Goal: Task Accomplishment & Management: Manage account settings

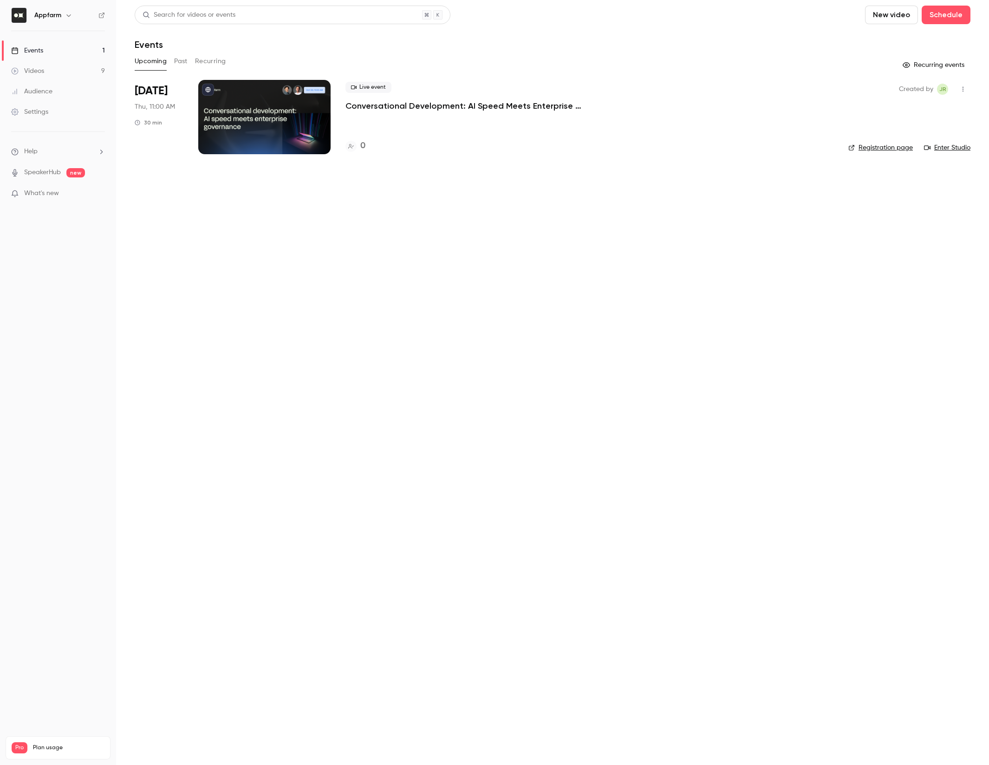
click at [245, 127] on div at bounding box center [264, 117] width 132 height 74
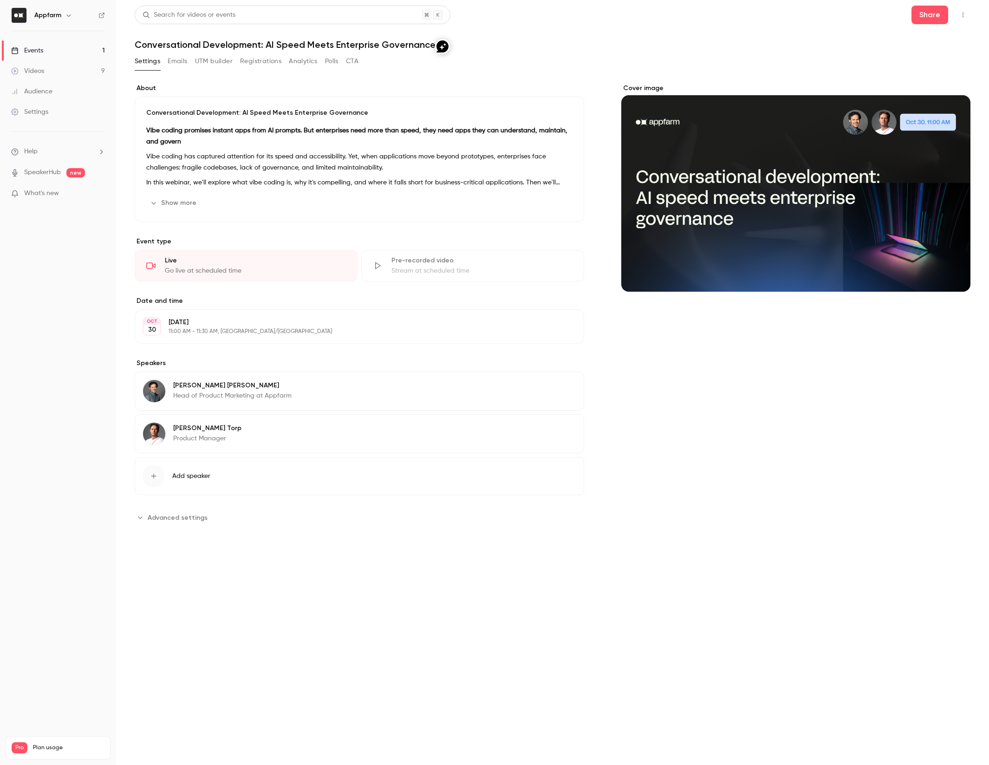
click at [178, 62] on button "Emails" at bounding box center [178, 61] width 20 height 15
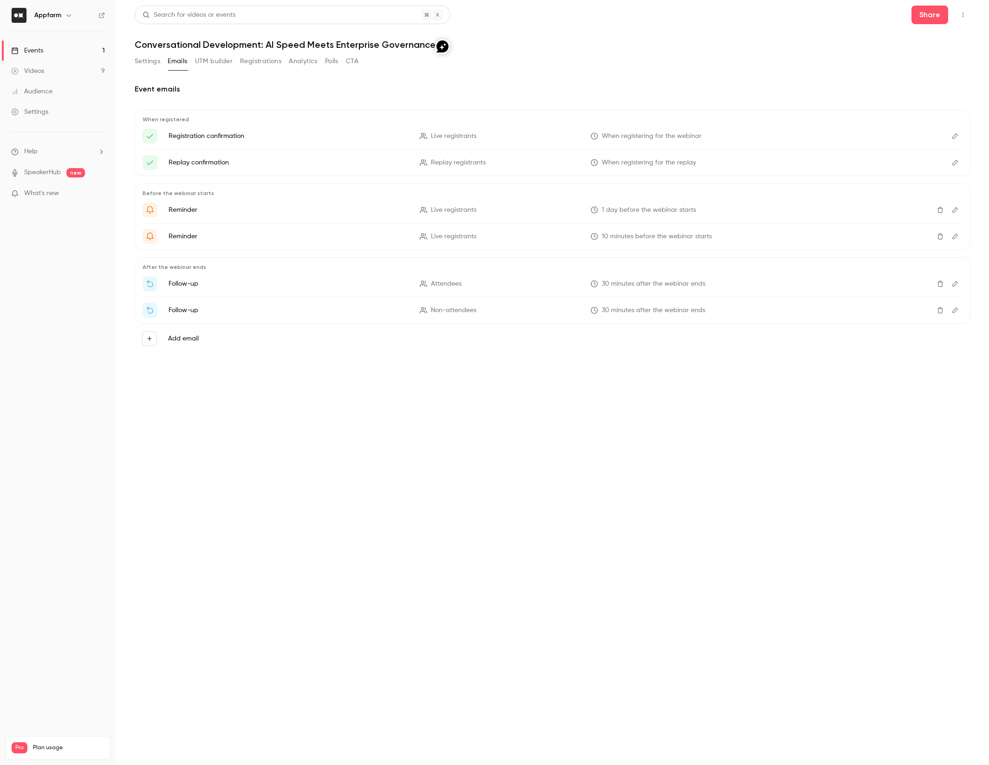
click at [228, 63] on button "UTM builder" at bounding box center [214, 61] width 38 height 15
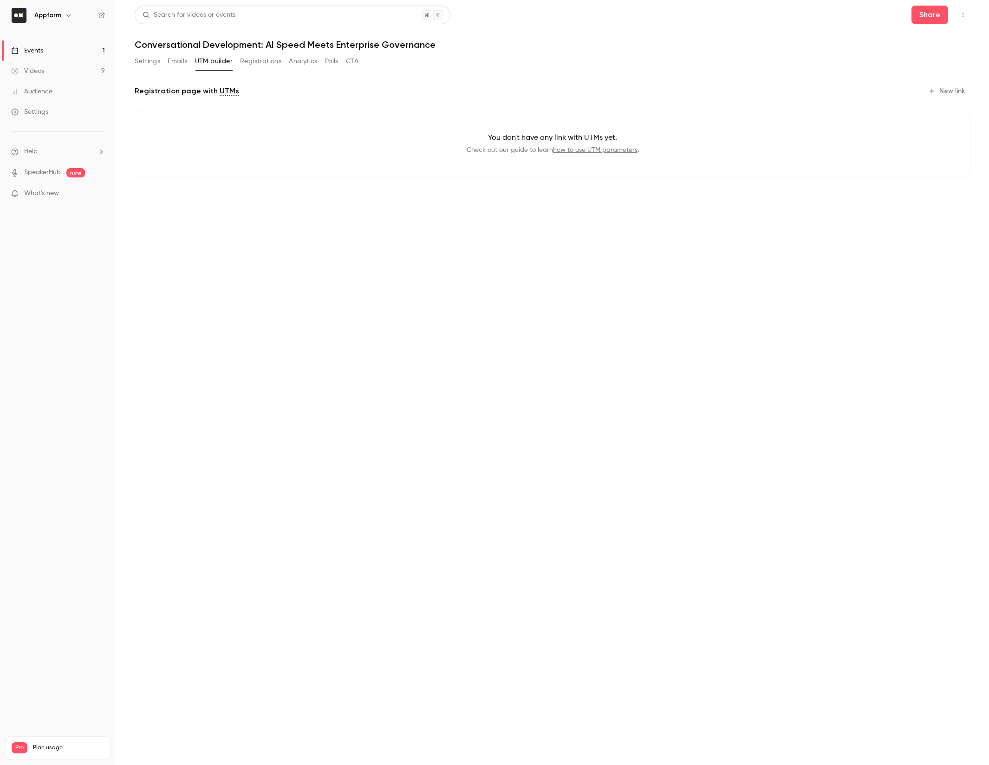
click at [255, 63] on button "Registrations" at bounding box center [260, 61] width 41 height 15
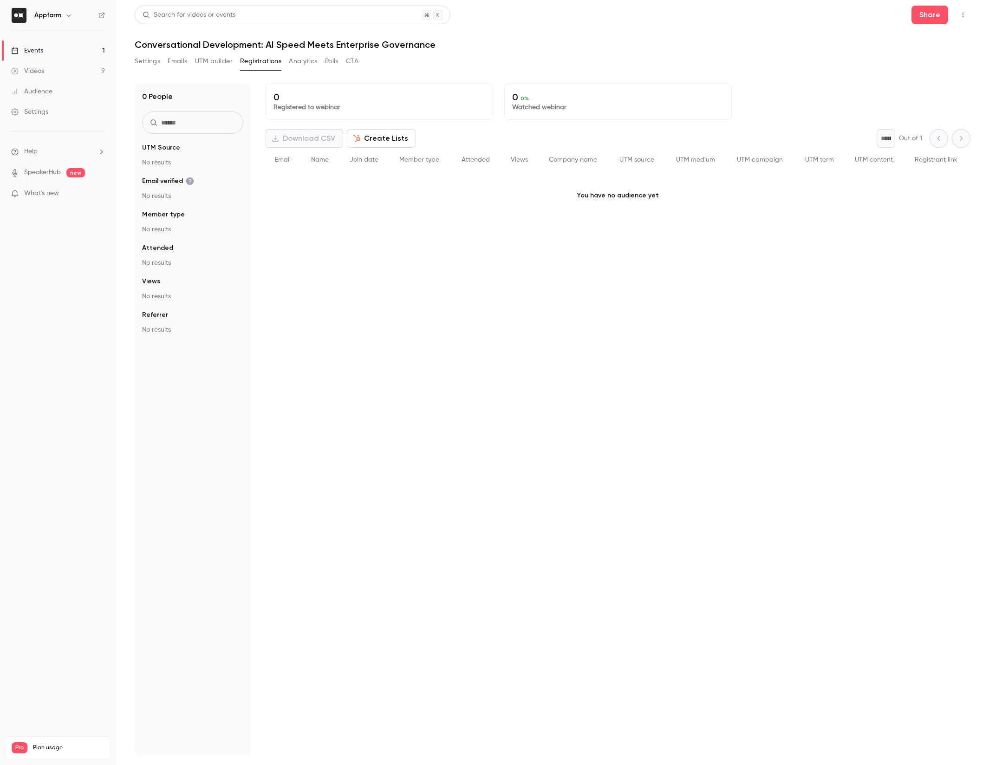
click at [156, 163] on p "No results" at bounding box center [192, 162] width 101 height 9
click at [155, 60] on button "Settings" at bounding box center [148, 61] width 26 height 15
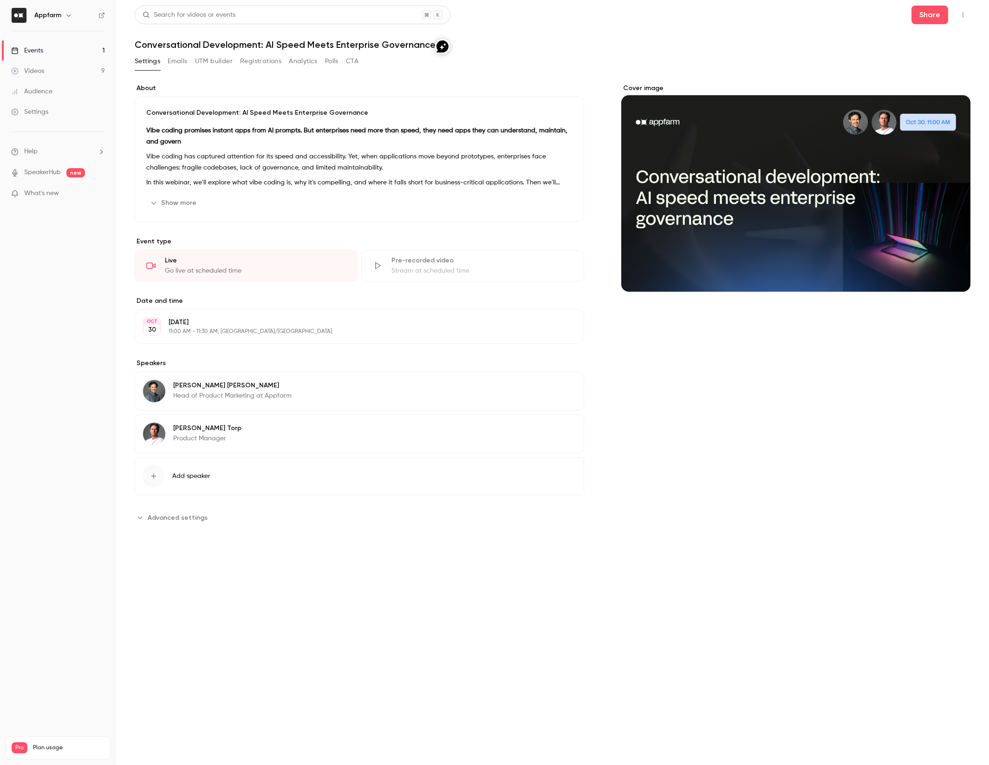
click at [192, 518] on span "Advanced settings" at bounding box center [178, 518] width 60 height 10
click at [150, 629] on span "Advanced settings" at bounding box center [147, 627] width 7 height 7
click at [220, 627] on input "Connect my own registration page Link your existing page and manage sign-ups on…" at bounding box center [368, 618] width 415 height 22
drag, startPoint x: 144, startPoint y: 562, endPoint x: 149, endPoint y: 561, distance: 4.8
click at [144, 562] on span "Advanced settings" at bounding box center [147, 562] width 7 height 7
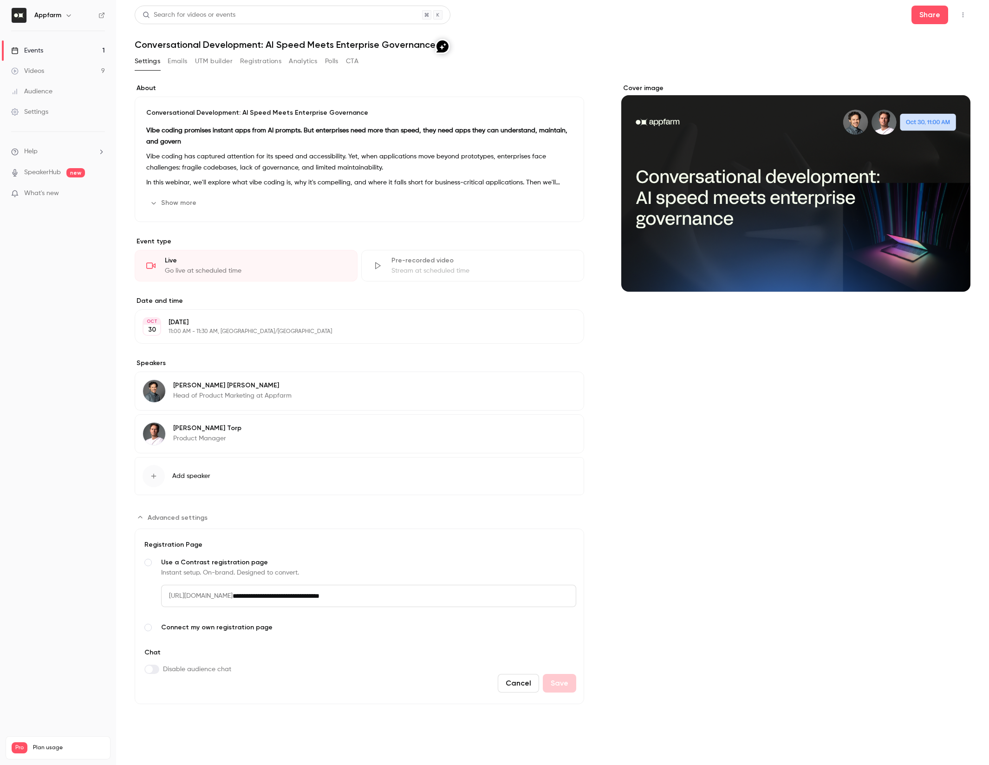
click at [261, 632] on span "Connect my own registration page" at bounding box center [368, 627] width 415 height 9
click at [313, 628] on input "Connect my own registration page Link your existing page and manage sign-ups on…" at bounding box center [368, 618] width 415 height 22
paste input "**********"
type input "**********"
click at [573, 638] on icon "Advanced settings" at bounding box center [575, 635] width 5 height 5
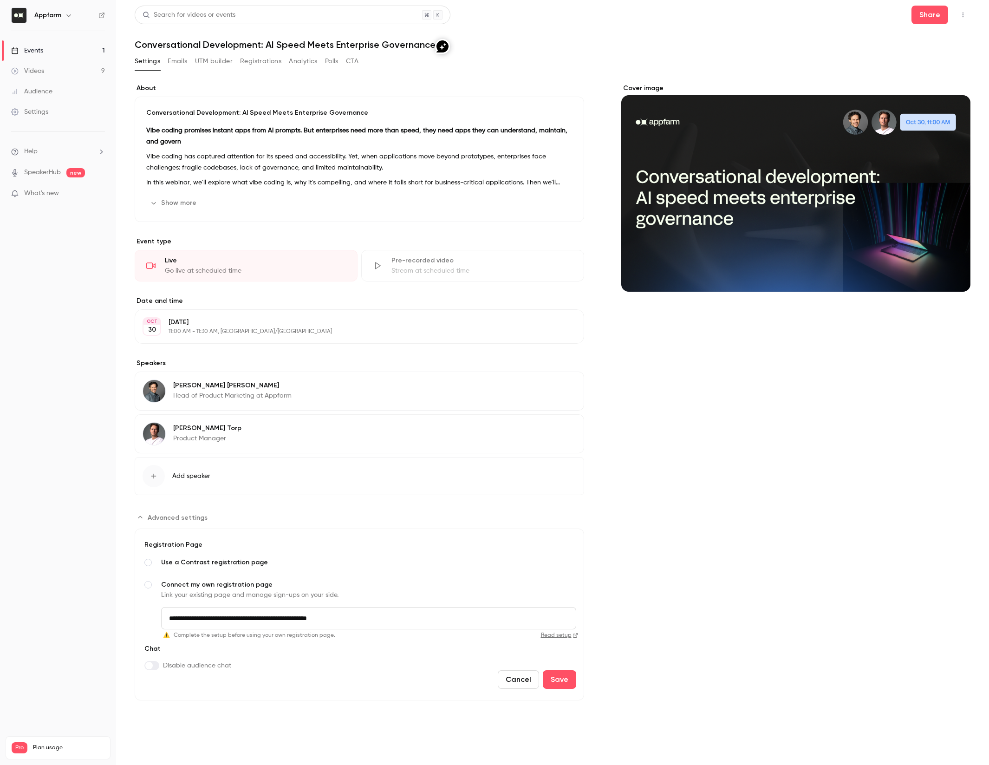
click at [218, 567] on span "Use a Contrast registration page" at bounding box center [368, 562] width 415 height 9
click at [328, 563] on span "Use a Contrast registration page" at bounding box center [368, 562] width 415 height 9
click at [151, 630] on span "Advanced settings" at bounding box center [147, 627] width 7 height 7
click at [190, 621] on input "**********" at bounding box center [368, 618] width 415 height 22
click at [553, 681] on button "Save" at bounding box center [559, 679] width 33 height 19
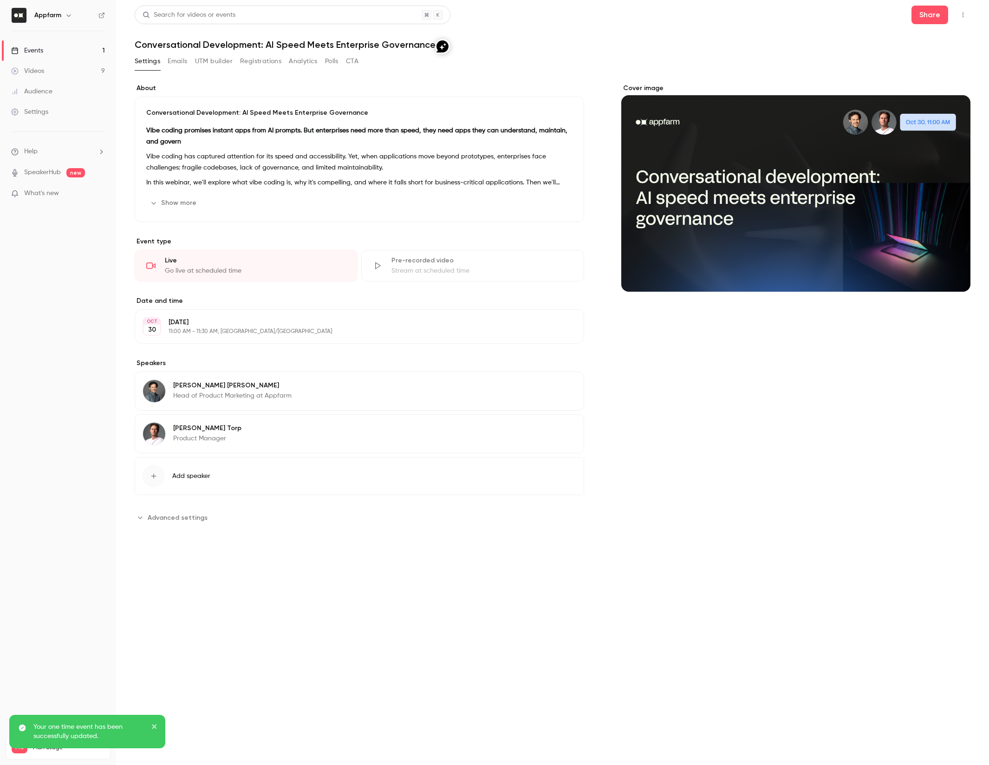
click at [170, 525] on button "Advanced settings" at bounding box center [174, 517] width 78 height 15
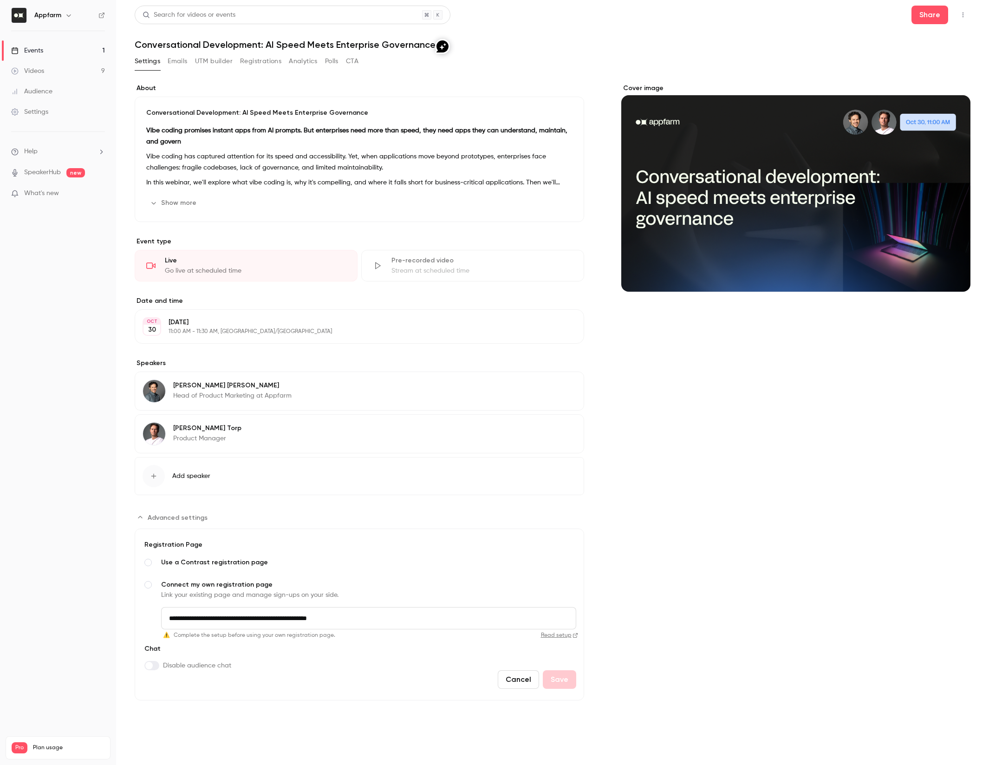
click at [627, 619] on div "Cover image" at bounding box center [796, 392] width 350 height 617
click at [239, 65] on div "Settings Emails UTM builder Registrations Analytics Polls CTA" at bounding box center [247, 61] width 224 height 15
click at [244, 61] on button "Registrations" at bounding box center [260, 61] width 41 height 15
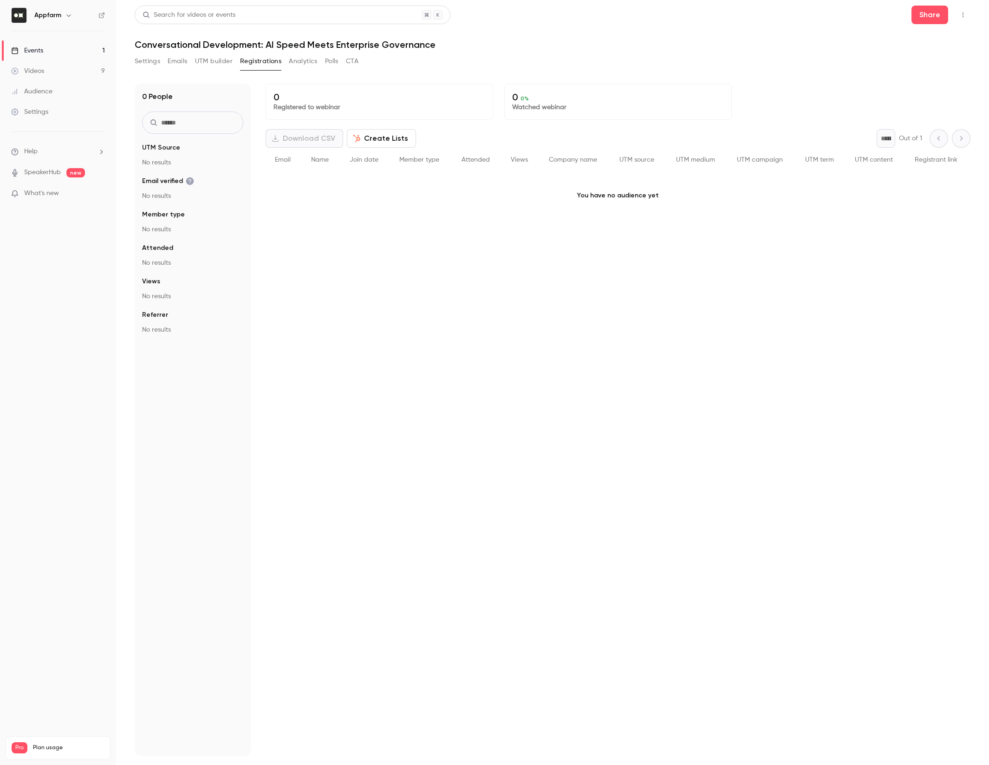
click at [148, 55] on button "Settings" at bounding box center [148, 61] width 26 height 15
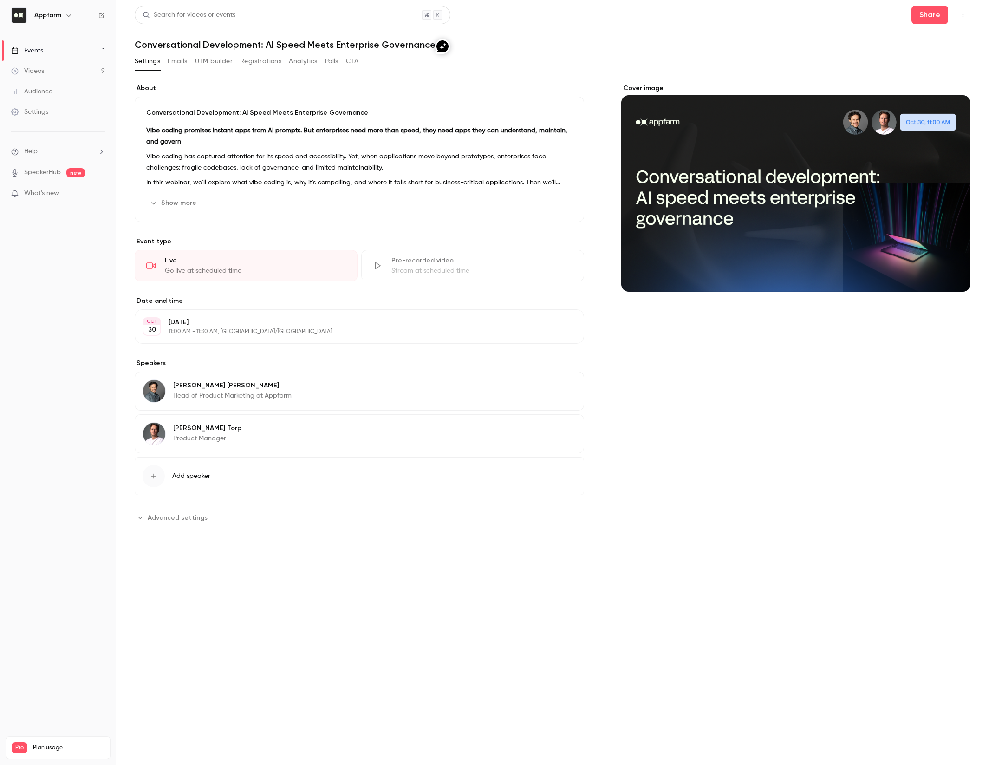
click at [177, 520] on span "Advanced settings" at bounding box center [178, 518] width 60 height 10
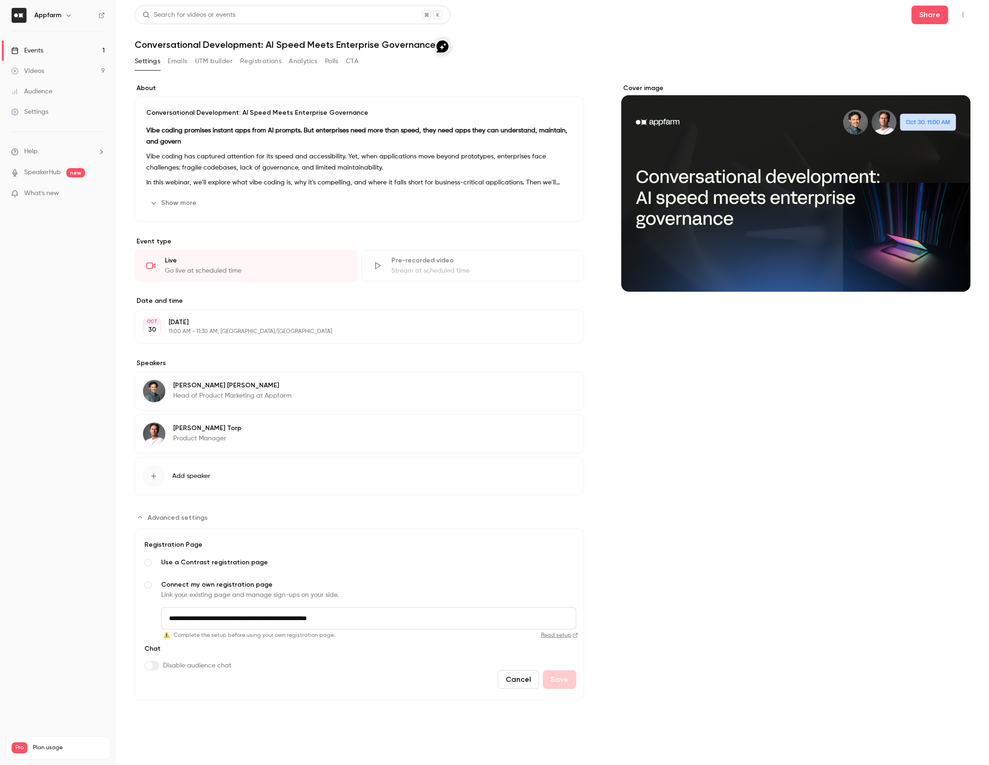
click at [152, 574] on div "**********" at bounding box center [360, 592] width 434 height 104
click at [148, 559] on div "Advanced settings" at bounding box center [148, 562] width 11 height 11
click at [554, 687] on button "Save" at bounding box center [559, 683] width 33 height 19
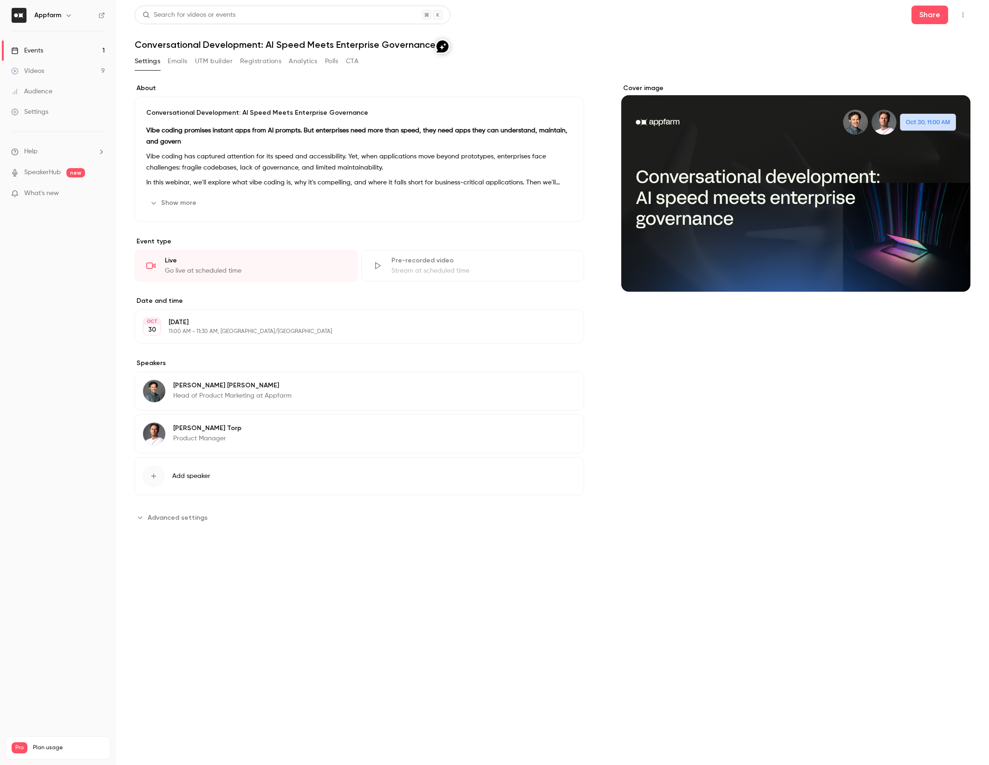
click at [170, 518] on span "Advanced settings" at bounding box center [178, 518] width 60 height 10
click at [150, 630] on span "Advanced settings" at bounding box center [147, 627] width 7 height 7
click at [268, 622] on input "Connect my own registration page Link your existing page and manage sign-ups on…" at bounding box center [368, 618] width 415 height 22
paste input "**********"
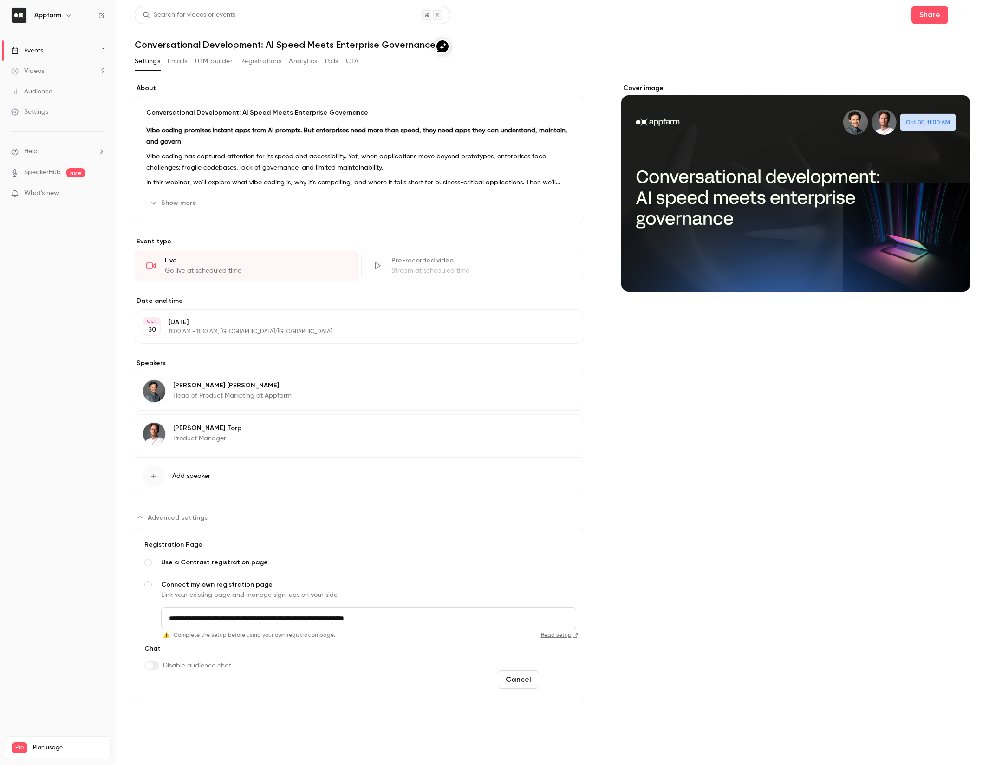
type input "**********"
click at [560, 681] on button "Save" at bounding box center [559, 679] width 33 height 19
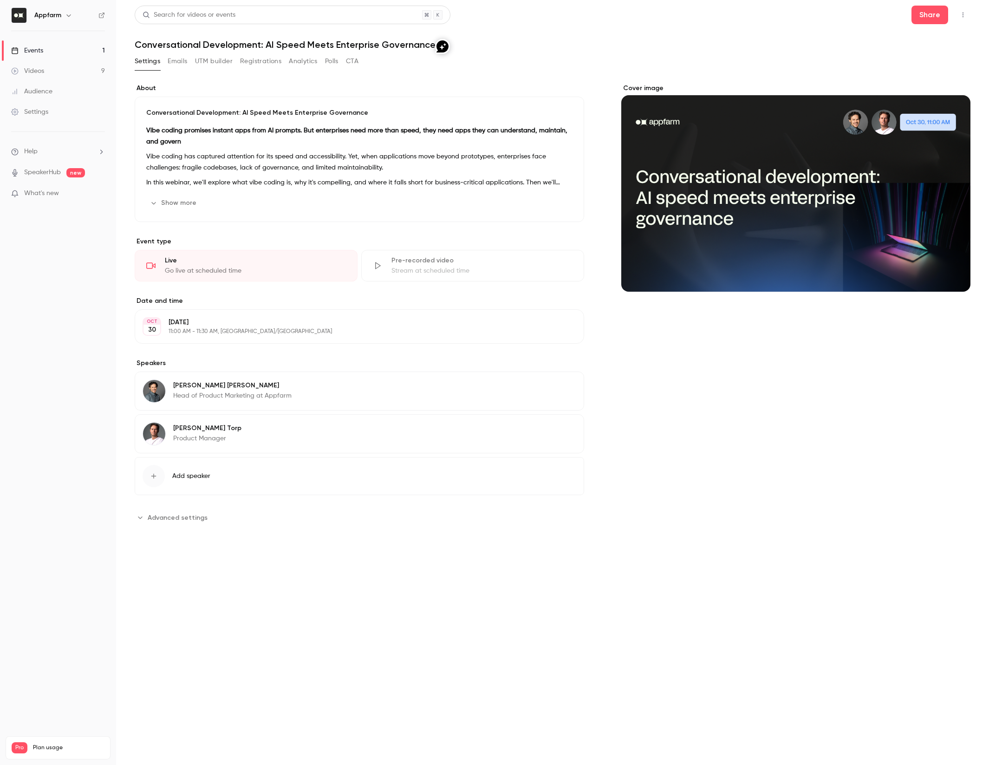
click at [242, 62] on button "Registrations" at bounding box center [260, 61] width 41 height 15
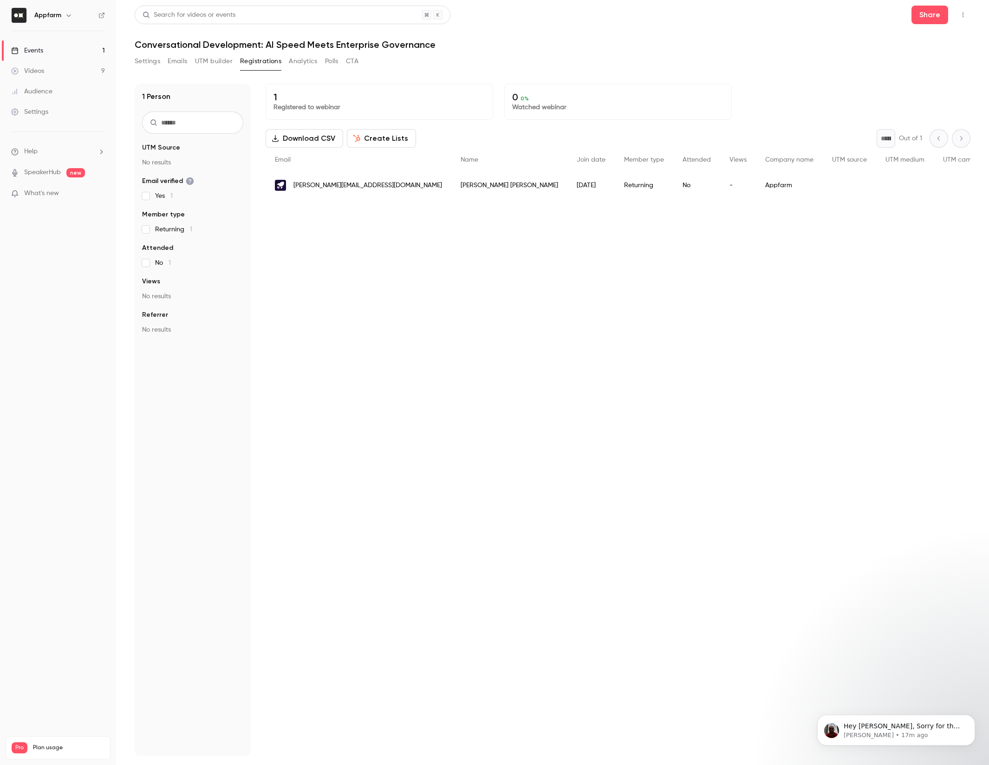
click at [451, 185] on div "[PERSON_NAME]" at bounding box center [509, 185] width 116 height 26
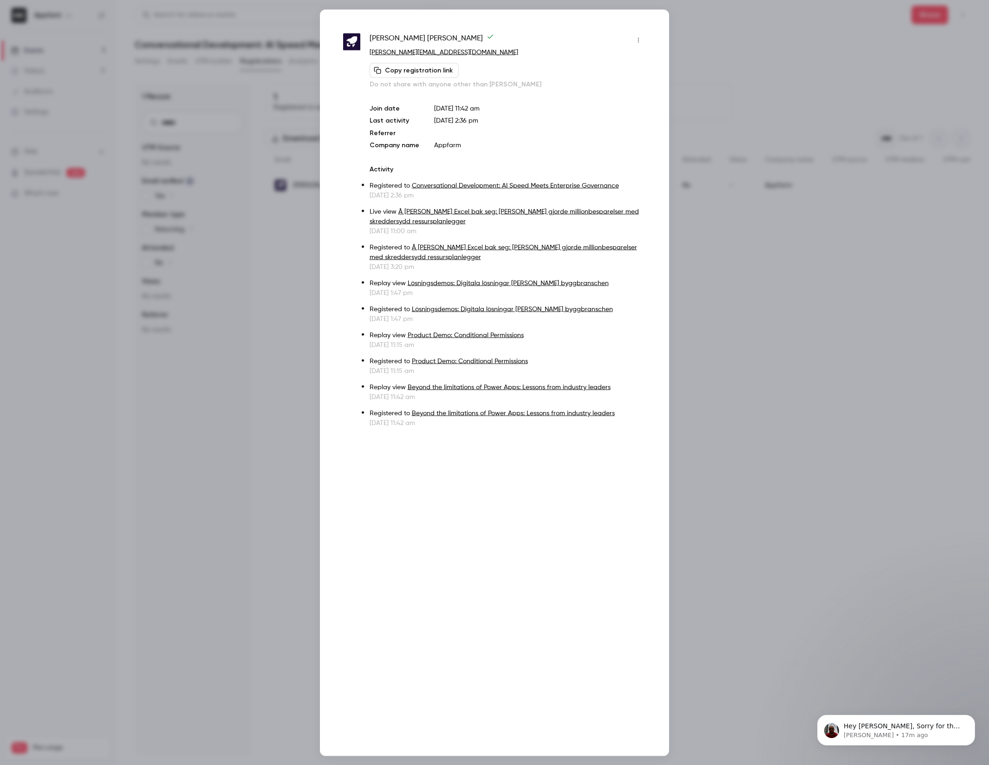
click at [641, 35] on button "button" at bounding box center [638, 40] width 15 height 15
click at [586, 88] on div "Remove registration" at bounding box center [603, 87] width 71 height 9
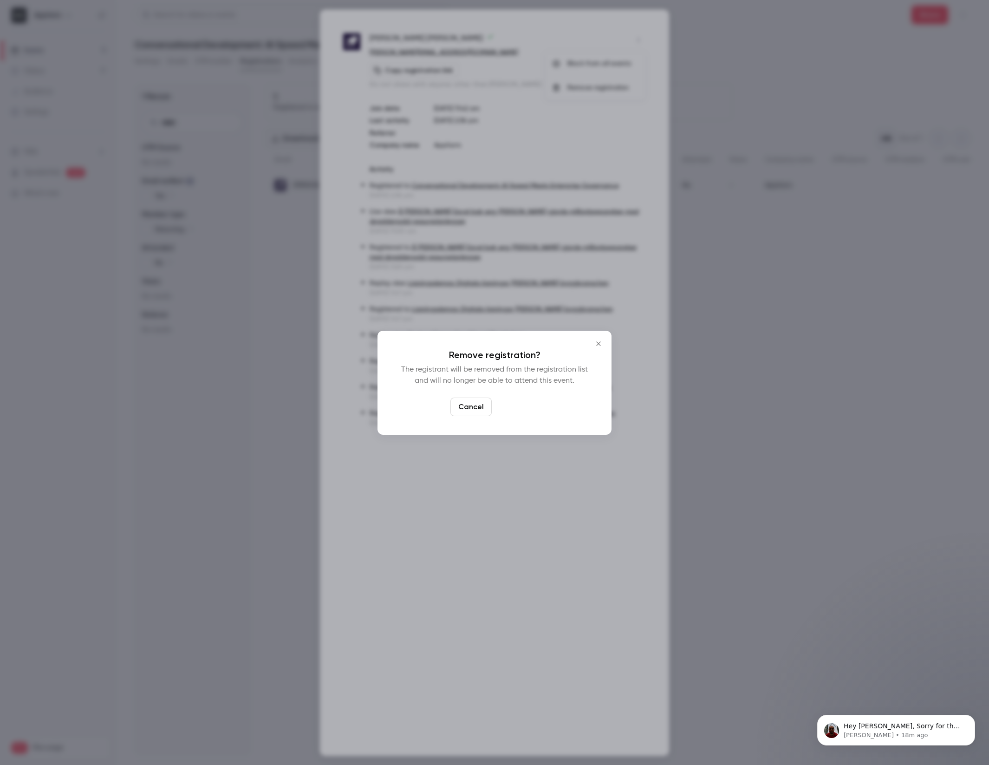
drag, startPoint x: 519, startPoint y: 408, endPoint x: 527, endPoint y: 405, distance: 9.0
click at [527, 405] on button "Confirm" at bounding box center [518, 407] width 44 height 19
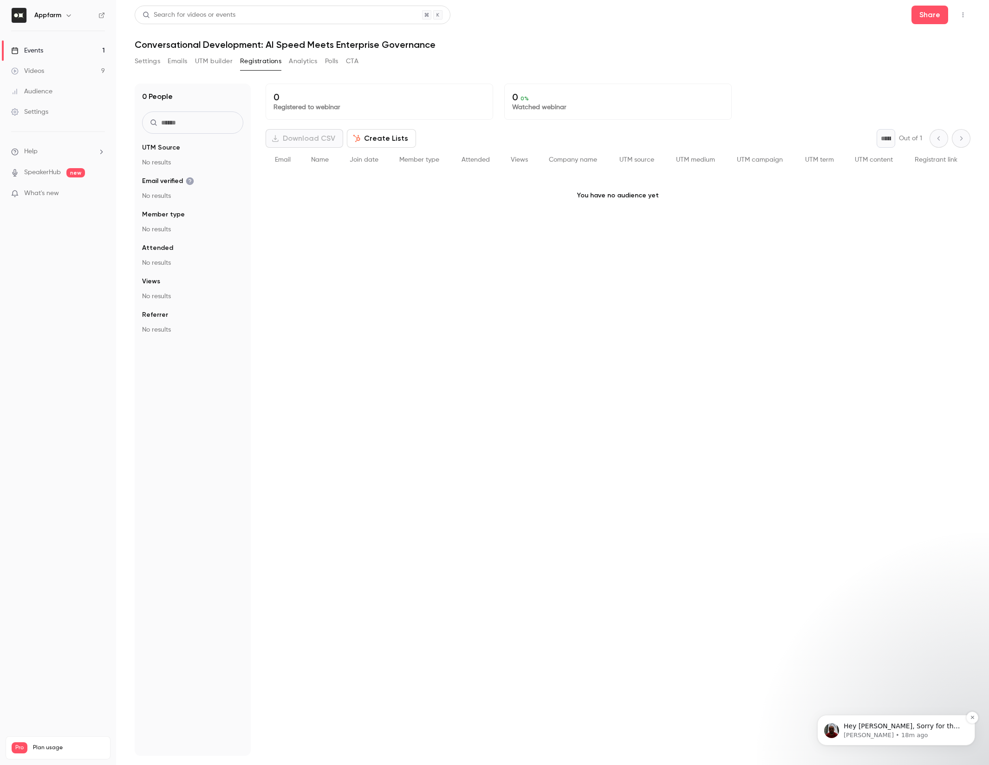
click at [921, 726] on span "Hey [PERSON_NAME], Sorry for the late reply and glad you figured it out" at bounding box center [903, 730] width 119 height 17
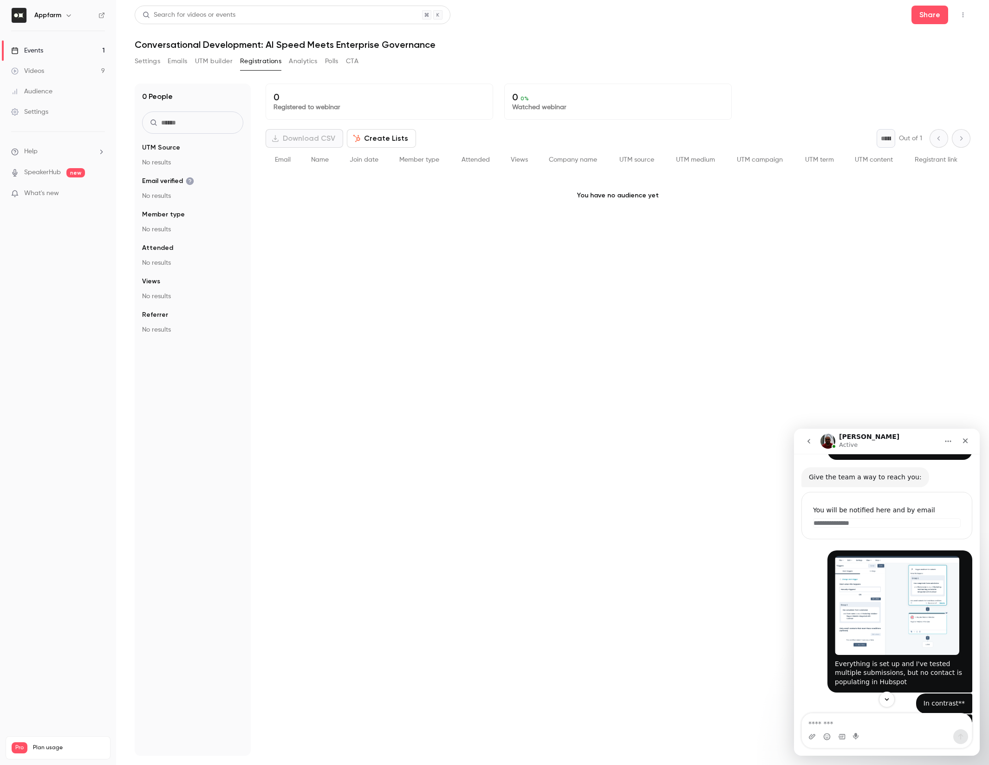
scroll to position [242, 0]
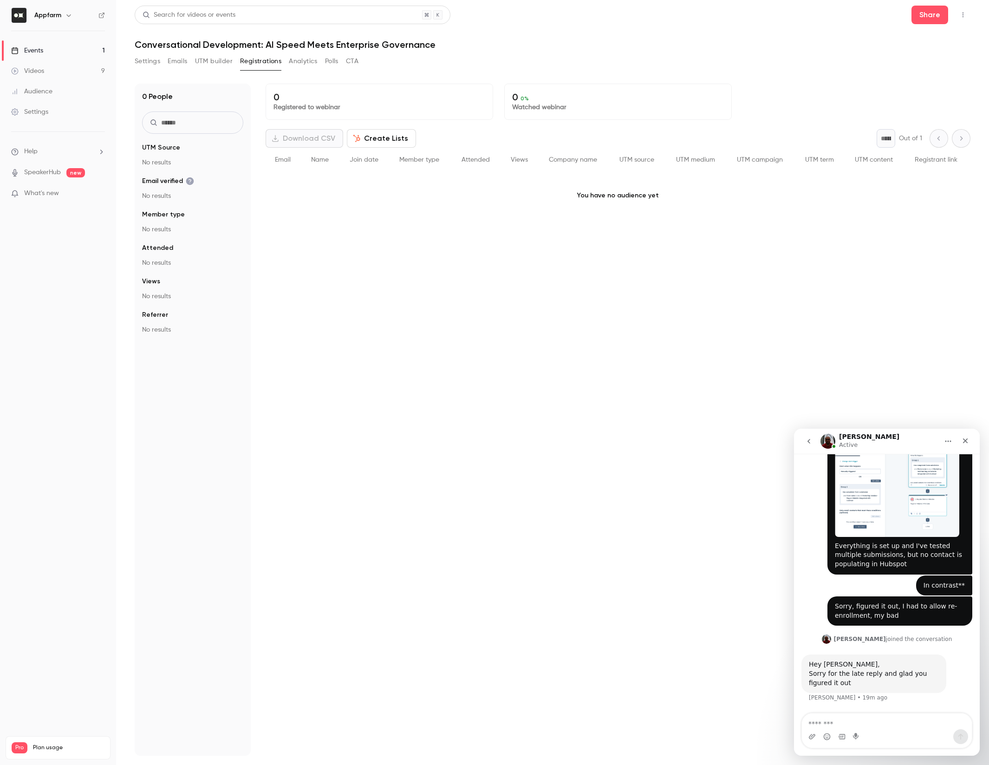
click at [882, 724] on textarea "Message…" at bounding box center [887, 721] width 170 height 16
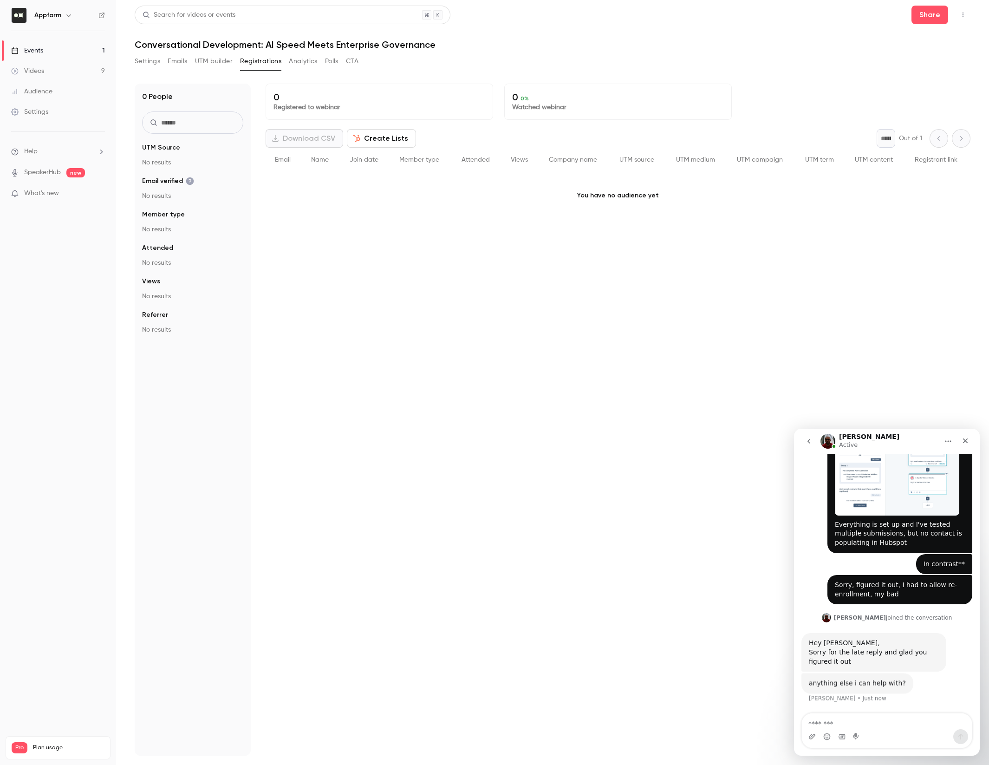
scroll to position [263, 0]
click at [851, 713] on textarea "Message…" at bounding box center [887, 721] width 170 height 16
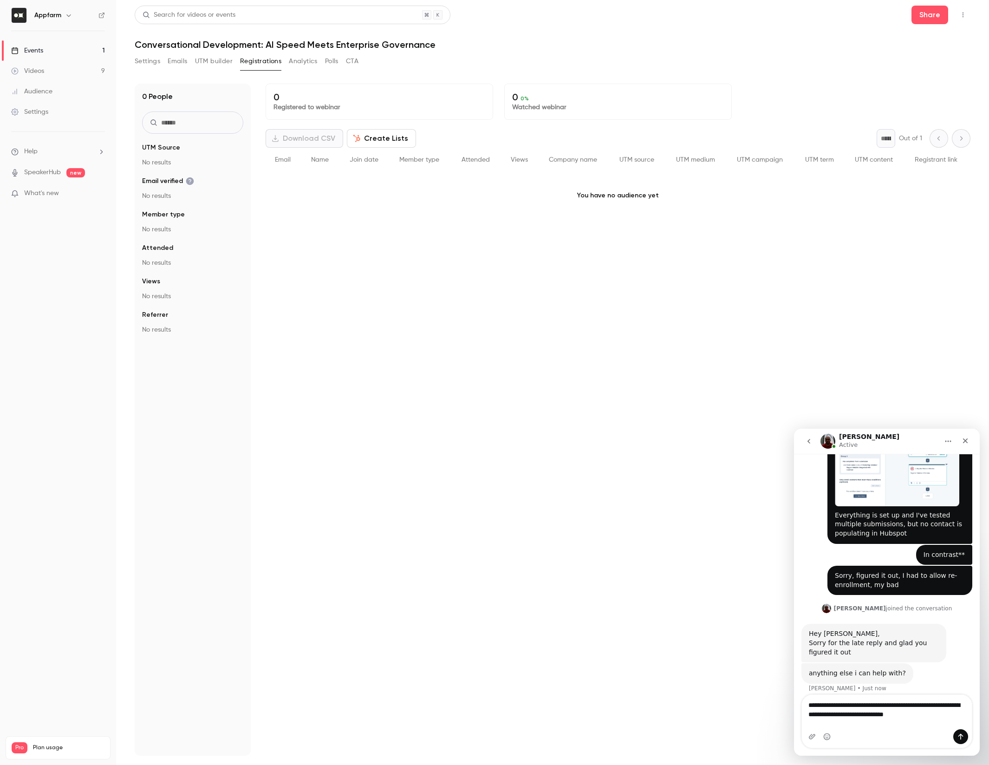
click at [917, 720] on textarea "**********" at bounding box center [887, 707] width 170 height 25
type textarea "**********"
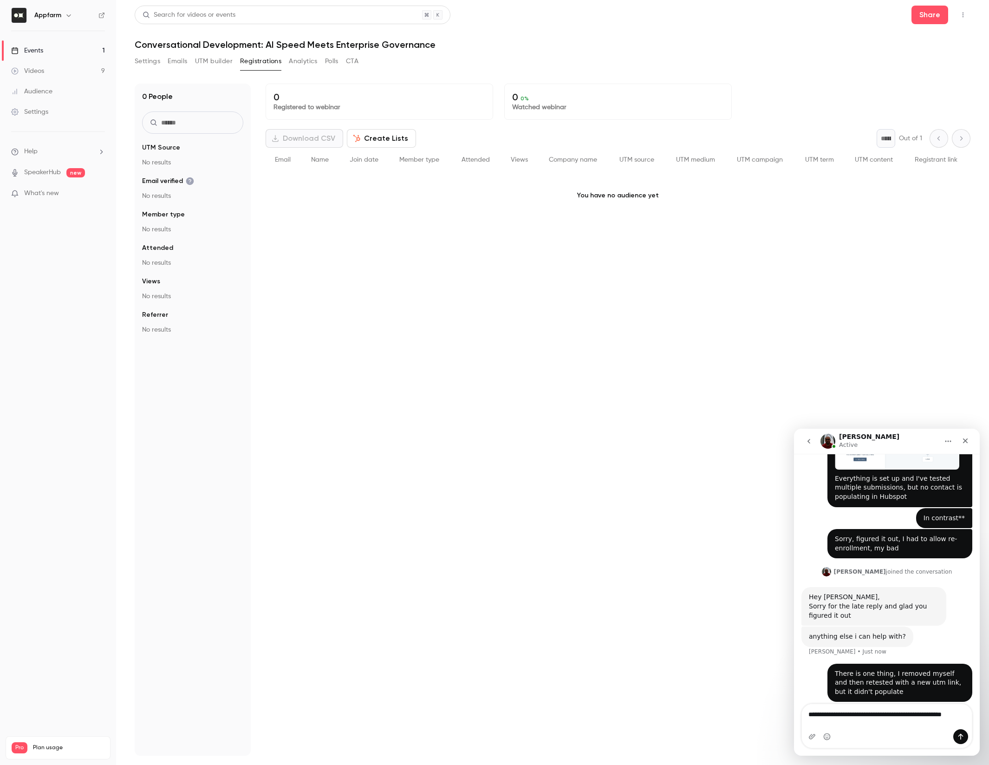
scroll to position [319, 0]
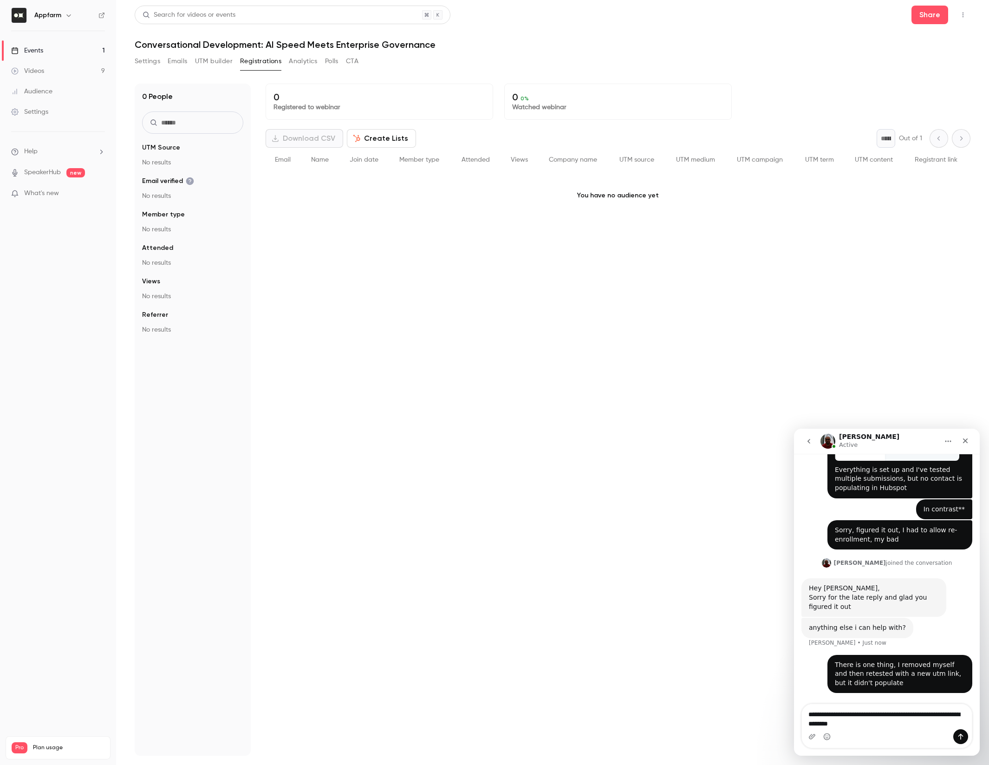
type textarea "**********"
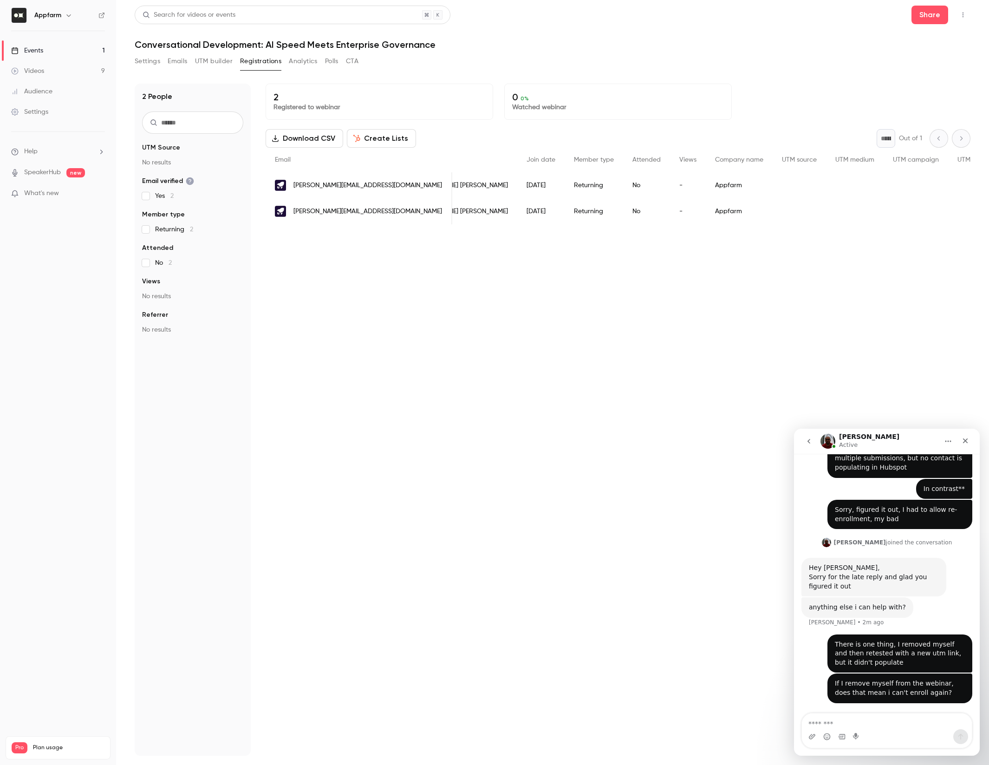
scroll to position [375, 0]
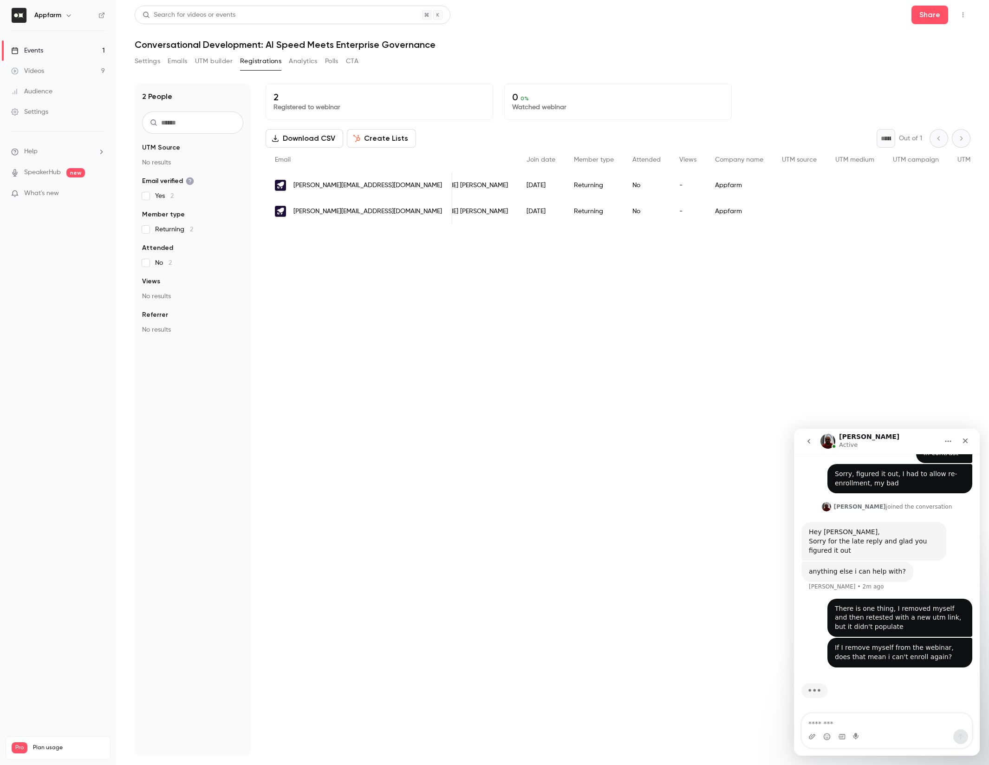
click at [863, 723] on textarea "Message…" at bounding box center [887, 721] width 170 height 16
type textarea "*"
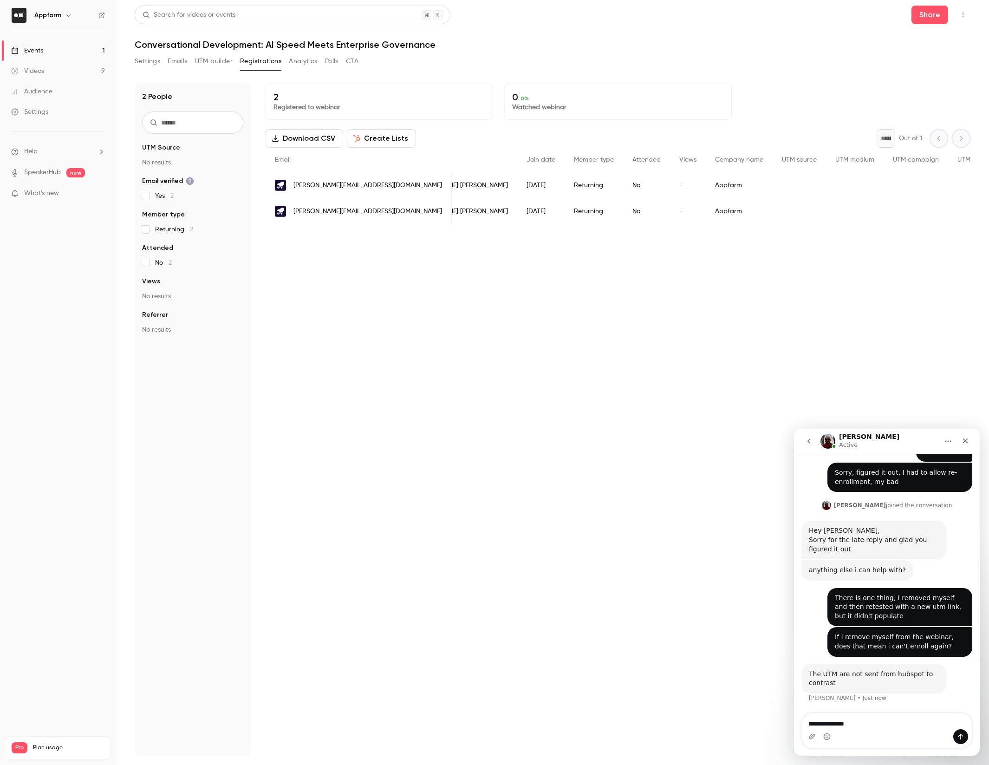
scroll to position [412, 0]
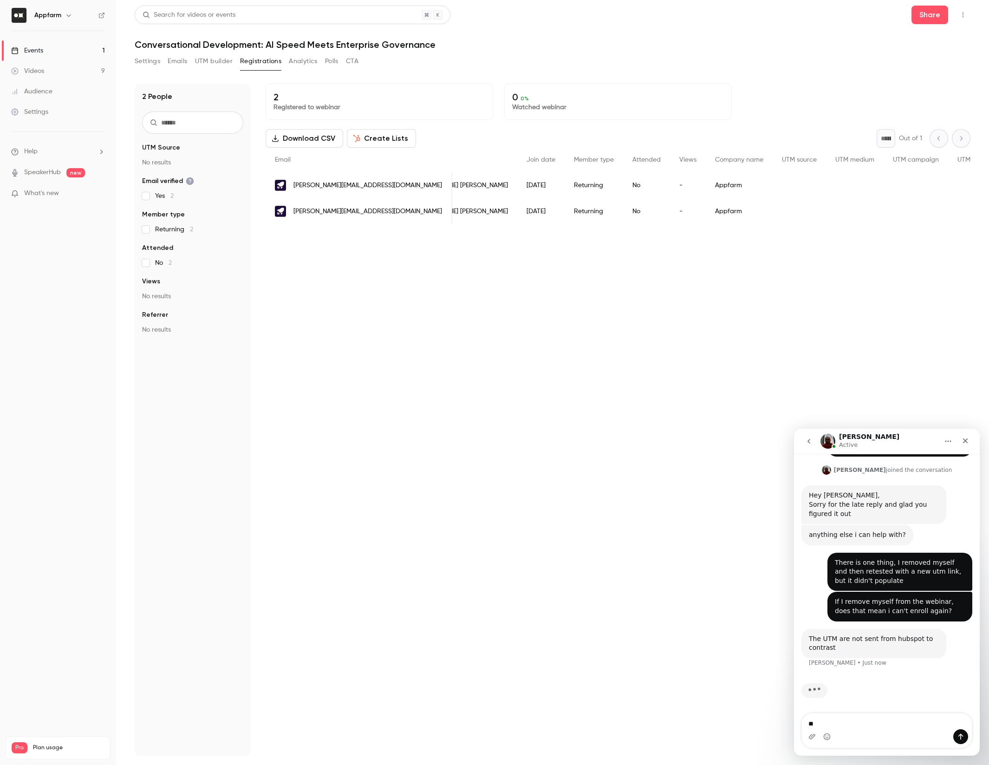
type textarea "*"
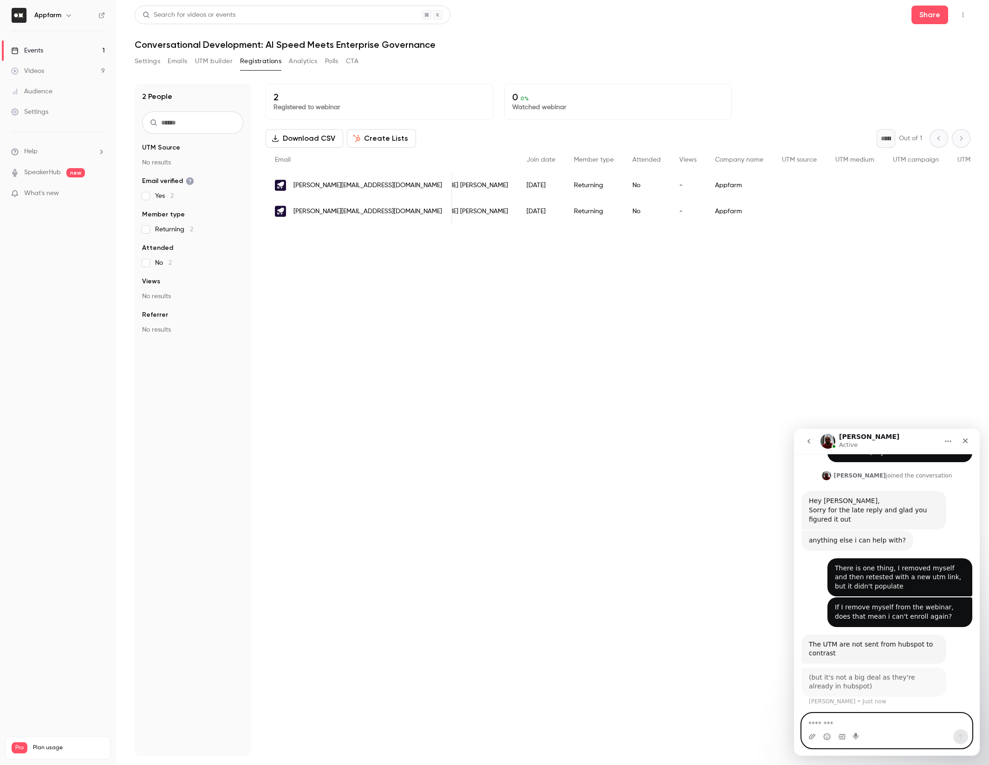
scroll to position [407, 0]
click at [889, 720] on textarea "Message…" at bounding box center [887, 721] width 170 height 16
type textarea "******"
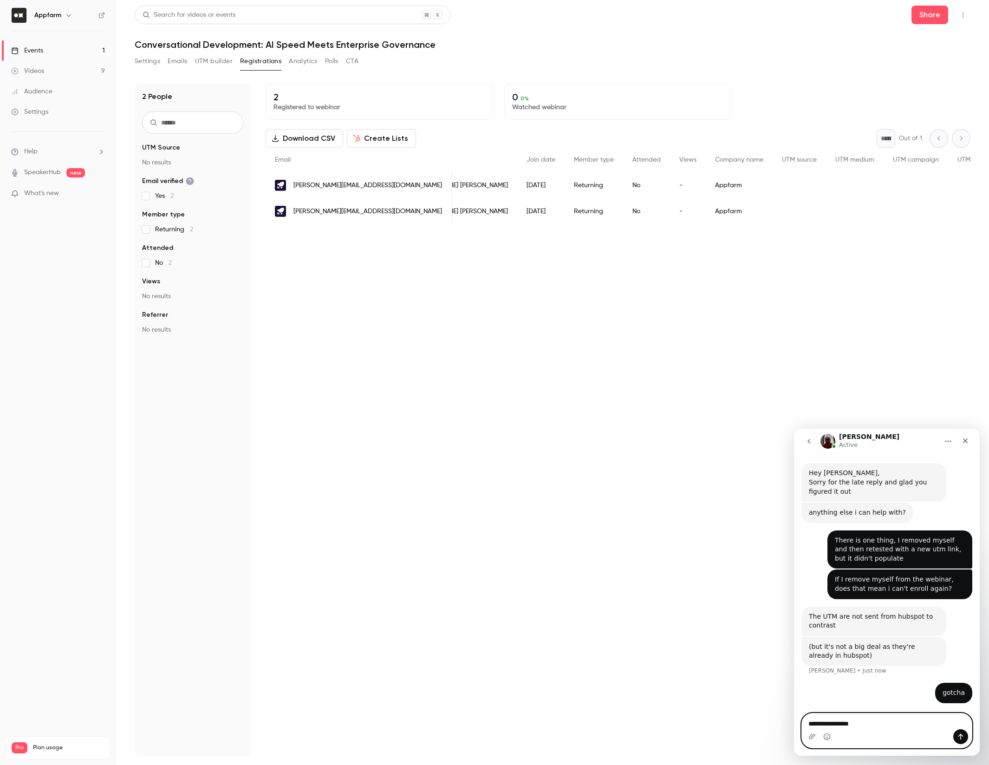
type textarea "**********"
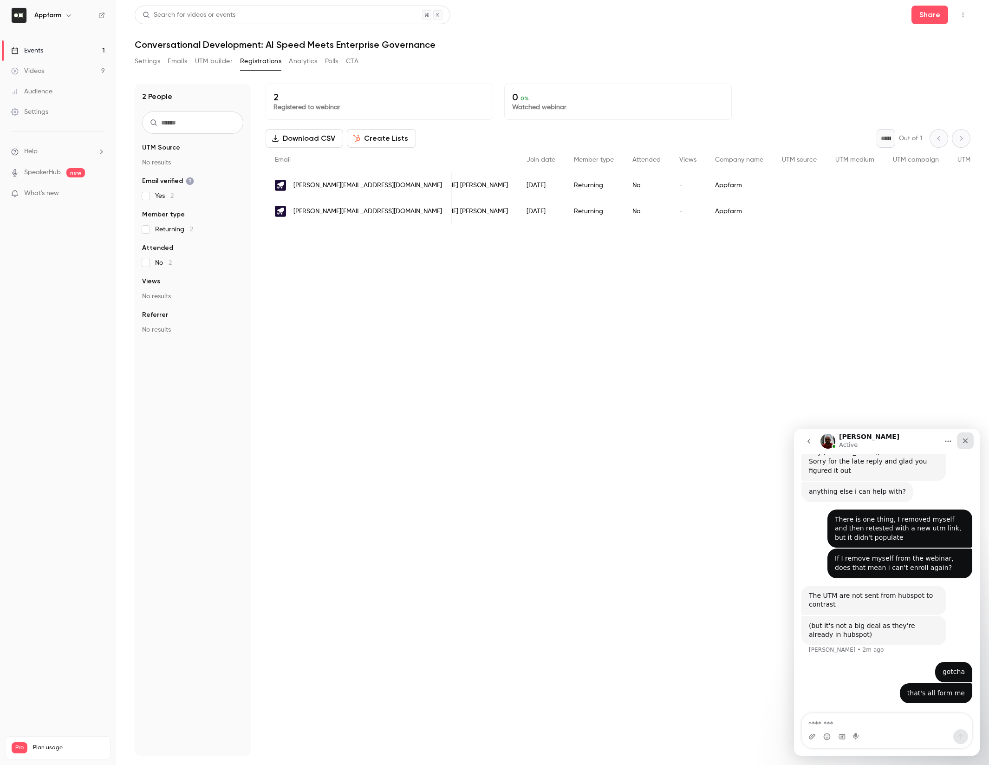
click at [967, 443] on icon "Close" at bounding box center [965, 440] width 5 height 5
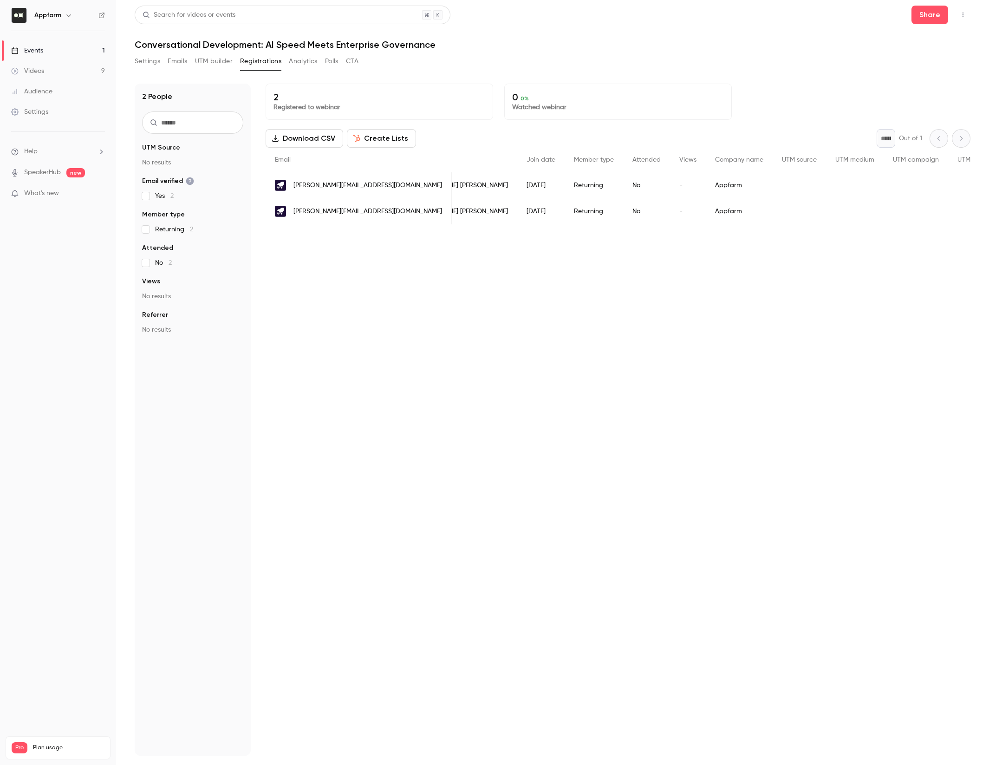
click at [152, 65] on button "Settings" at bounding box center [148, 61] width 26 height 15
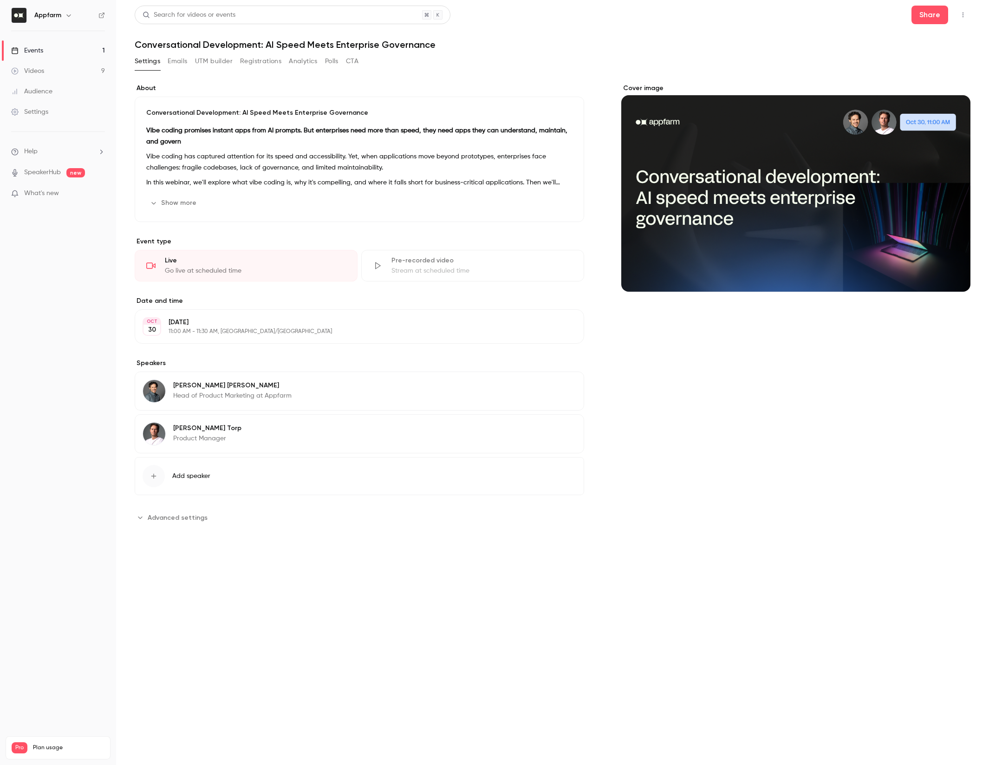
click at [170, 518] on span "Advanced settings" at bounding box center [178, 518] width 60 height 10
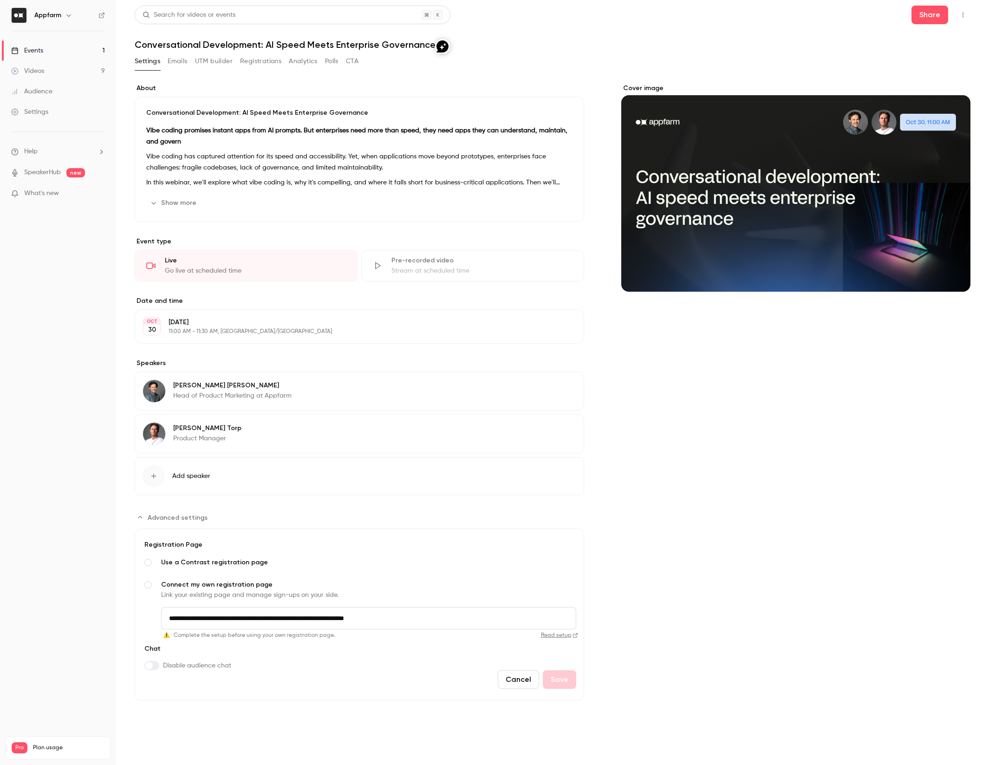
click at [166, 565] on span "Use a Contrast registration page" at bounding box center [368, 562] width 415 height 9
click at [164, 632] on span "Connect my own registration page" at bounding box center [368, 627] width 415 height 9
click at [187, 563] on span "Use a Contrast registration page" at bounding box center [368, 562] width 415 height 9
click at [180, 626] on span "Connect my own registration page" at bounding box center [368, 627] width 415 height 9
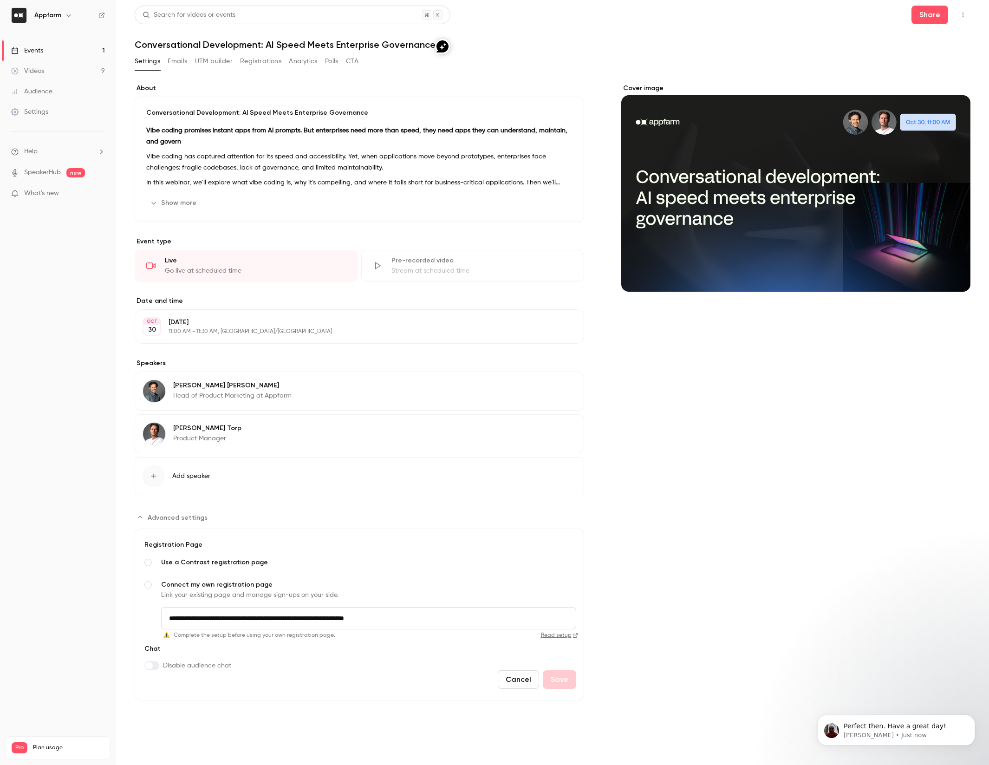
scroll to position [483, 0]
click at [898, 724] on span "Perfect then. Have a great day!" at bounding box center [895, 725] width 103 height 7
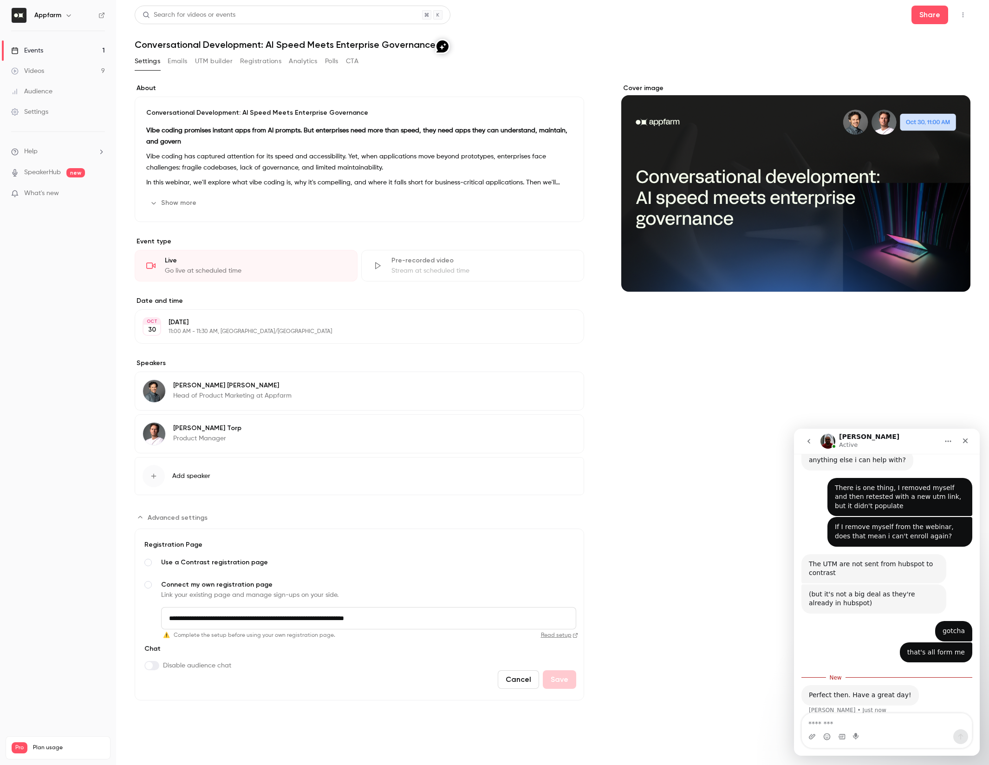
scroll to position [498, 0]
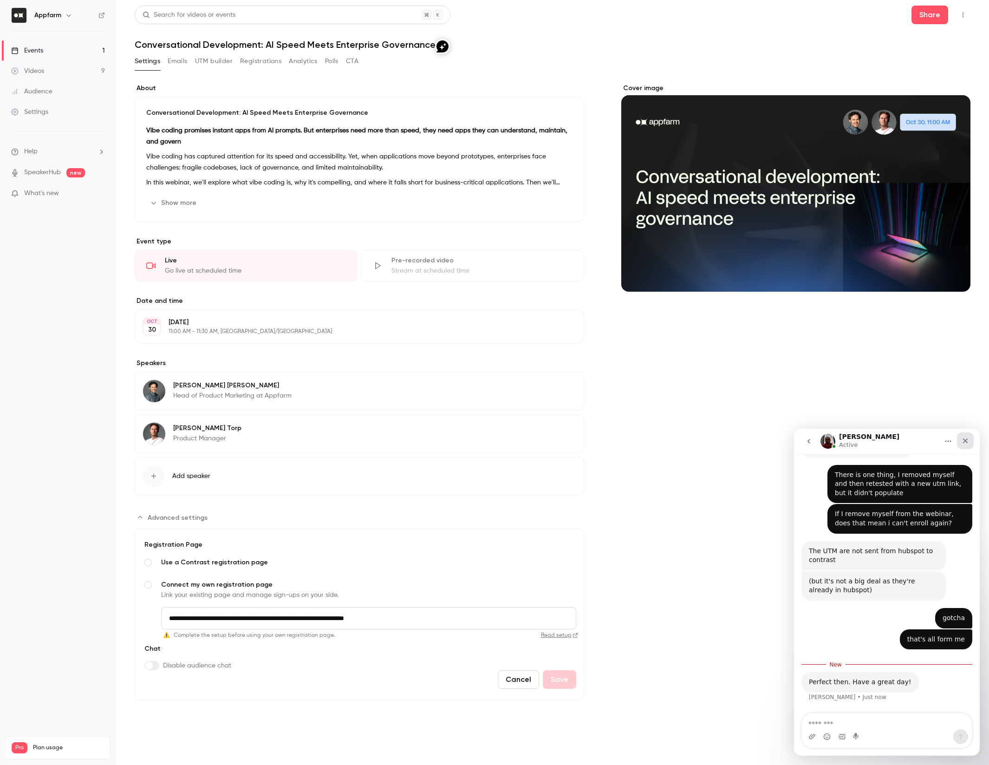
click at [963, 442] on icon "Close" at bounding box center [965, 440] width 5 height 5
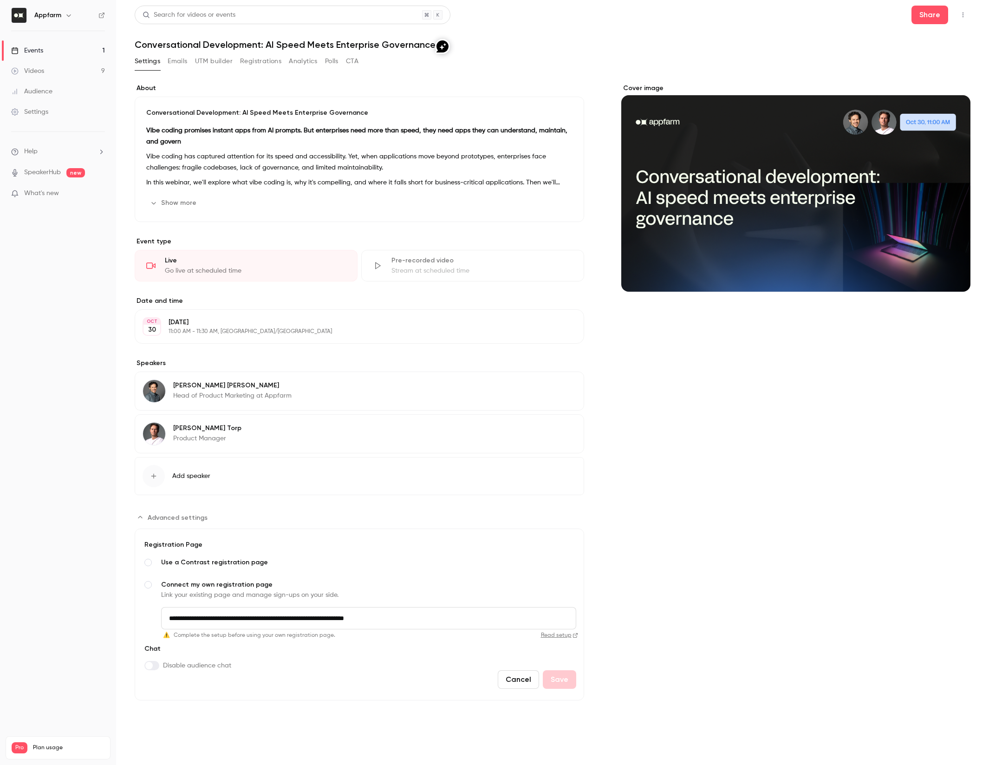
click at [694, 535] on div "Cover image" at bounding box center [796, 392] width 350 height 617
click at [528, 683] on button "Cancel" at bounding box center [518, 679] width 41 height 19
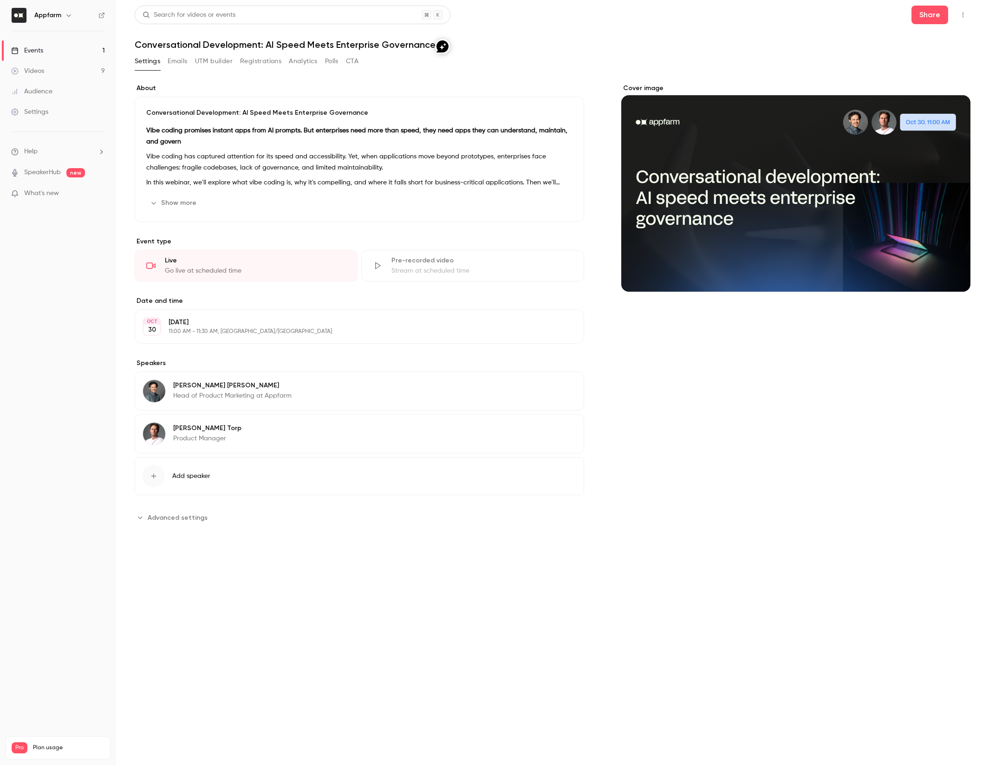
click at [262, 63] on button "Registrations" at bounding box center [260, 61] width 41 height 15
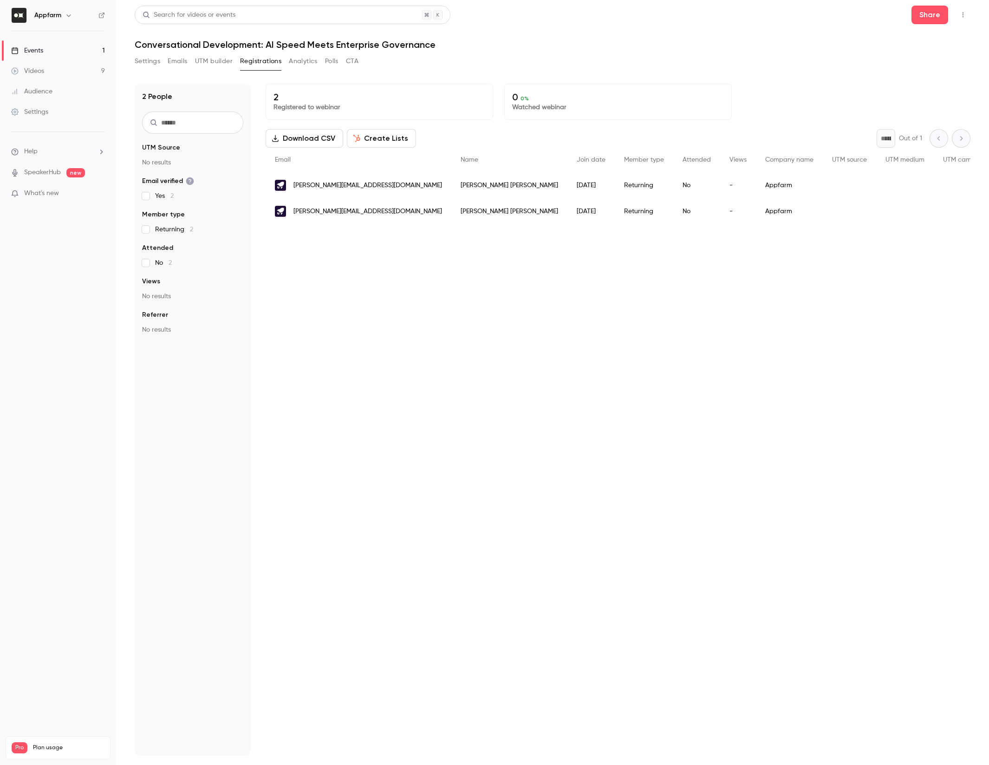
click at [174, 196] on label "Yes 2" at bounding box center [192, 195] width 101 height 9
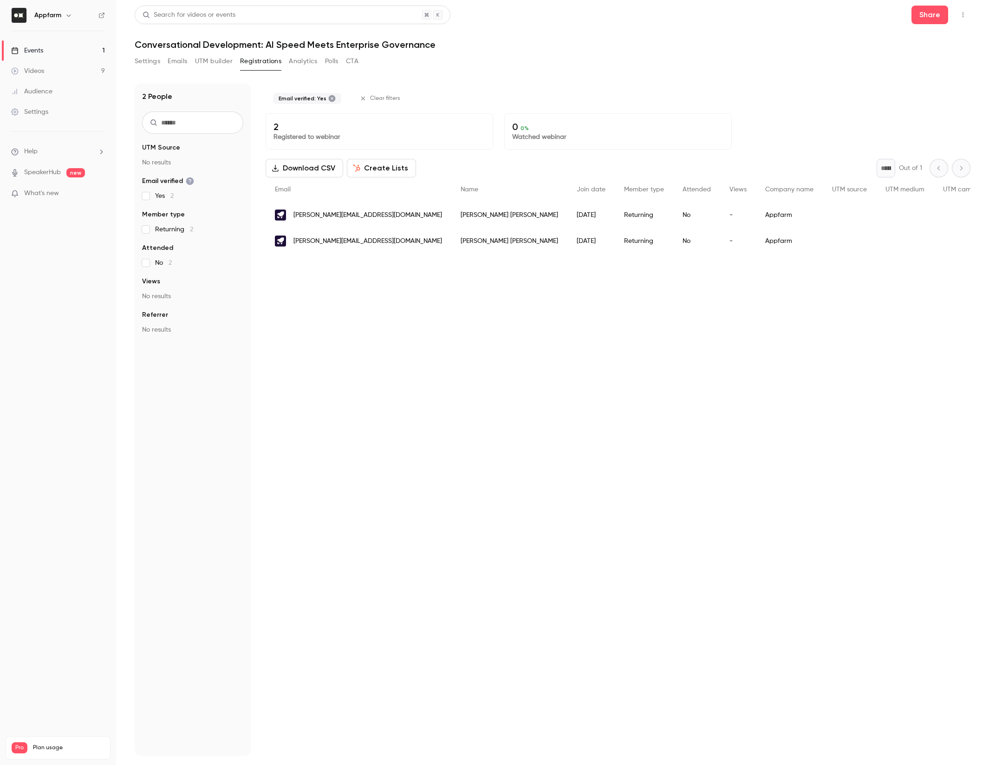
click at [174, 196] on label "Yes 2" at bounding box center [192, 195] width 101 height 9
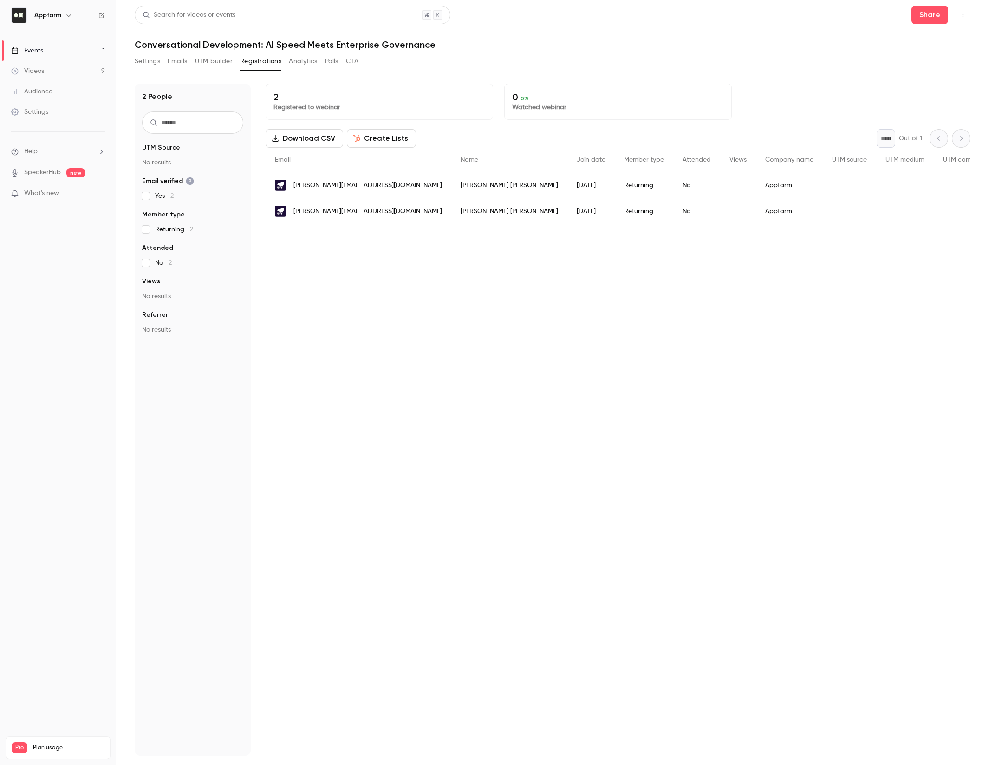
click at [173, 232] on span "Returning 2" at bounding box center [174, 229] width 38 height 9
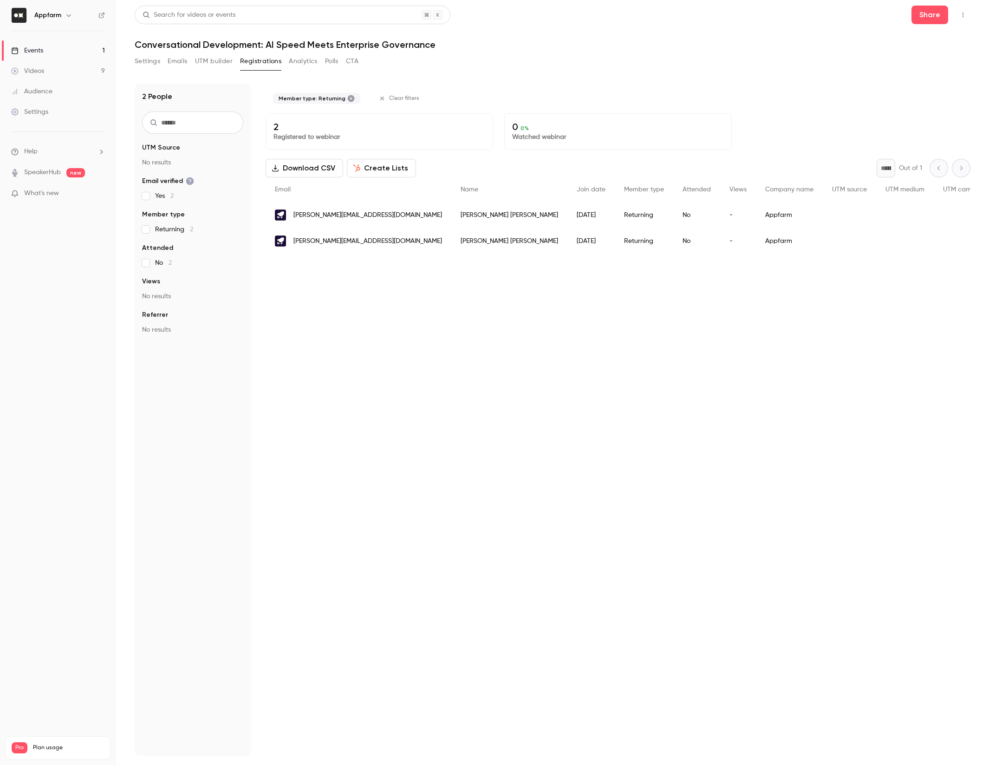
click at [173, 232] on span "Returning 2" at bounding box center [174, 229] width 38 height 9
